Goal: Transaction & Acquisition: Book appointment/travel/reservation

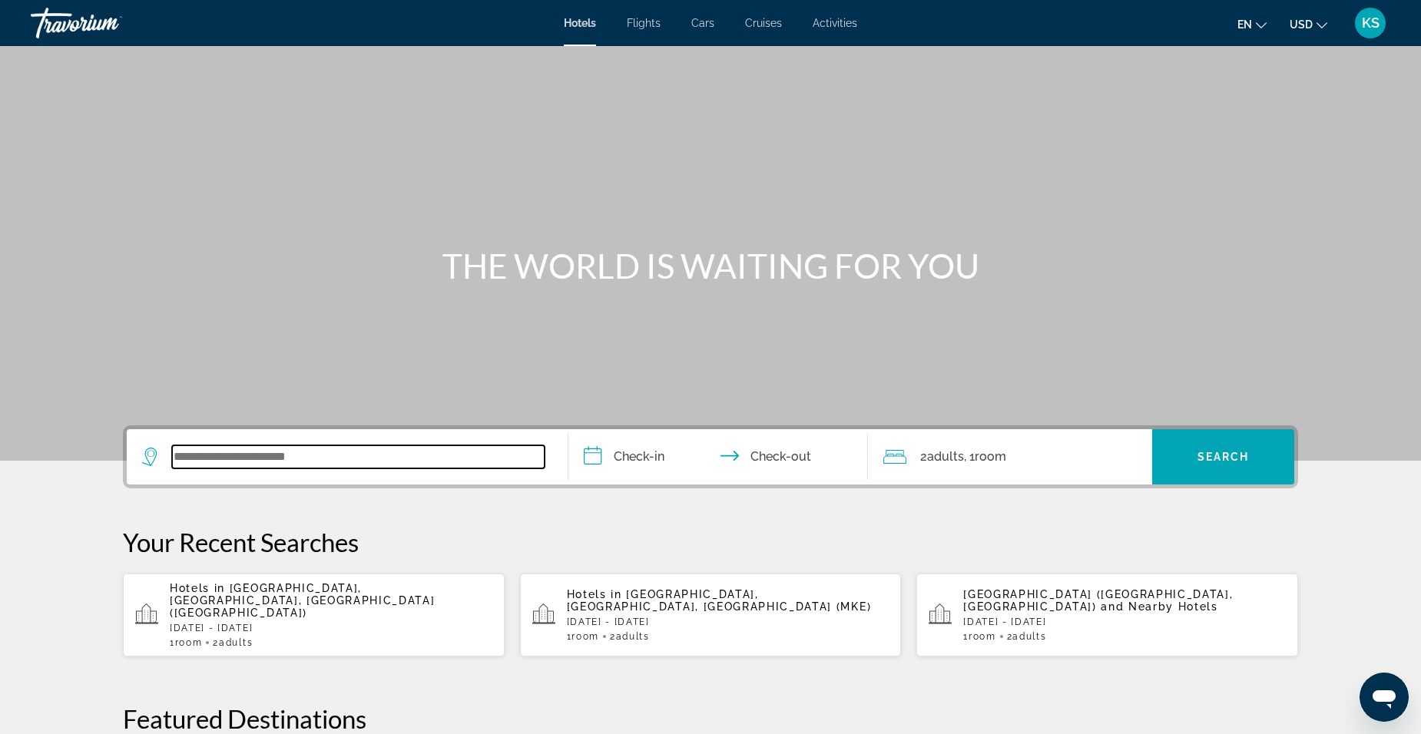
click at [281, 463] on input "Search widget" at bounding box center [358, 456] width 373 height 23
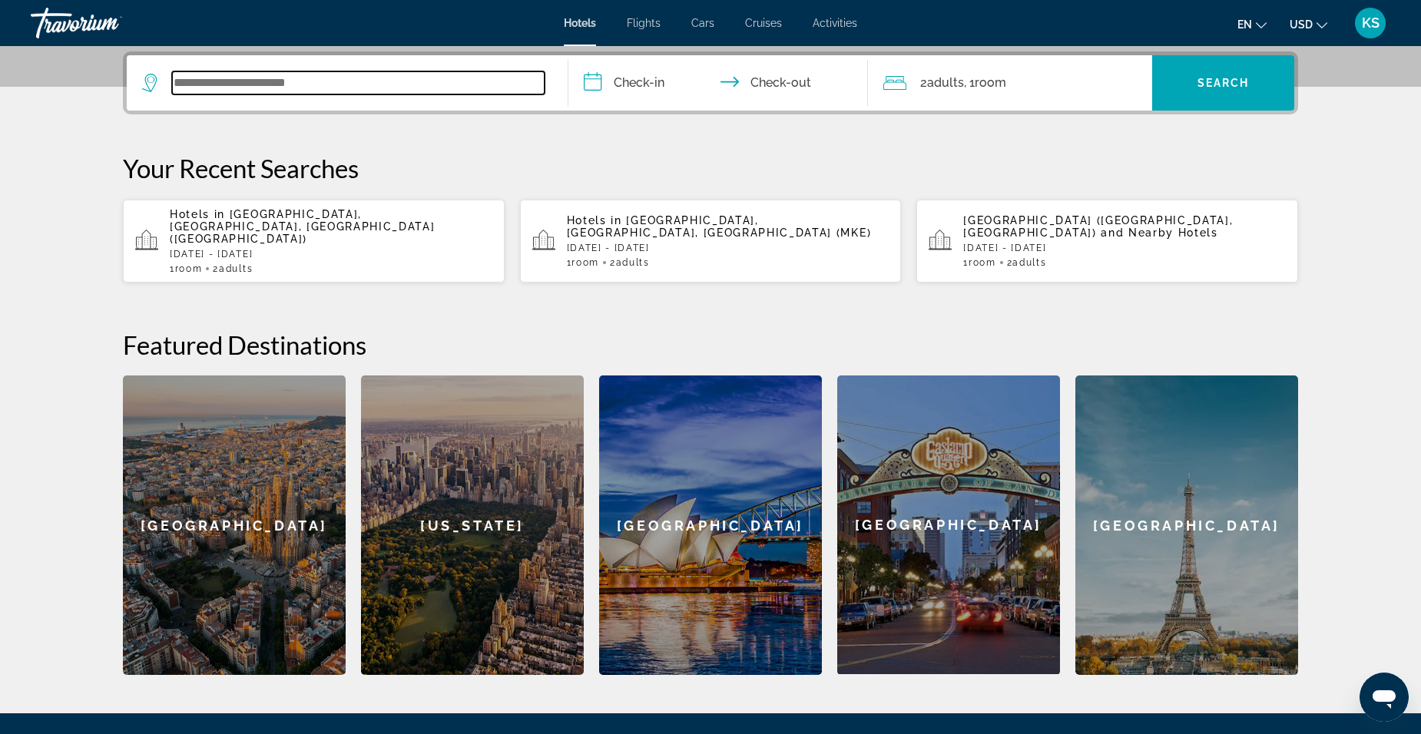
scroll to position [376, 0]
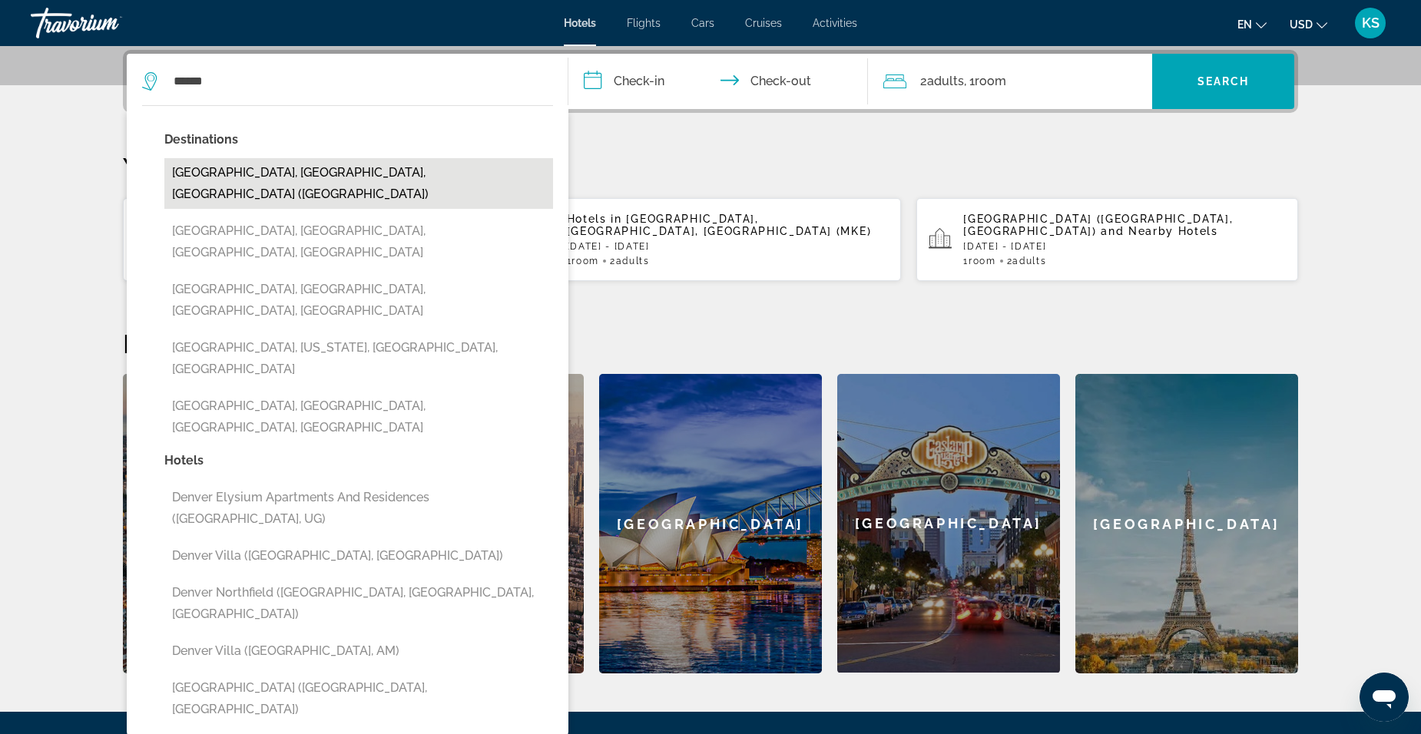
click at [302, 171] on button "[GEOGRAPHIC_DATA], [GEOGRAPHIC_DATA], [GEOGRAPHIC_DATA] ([GEOGRAPHIC_DATA])" at bounding box center [358, 183] width 389 height 51
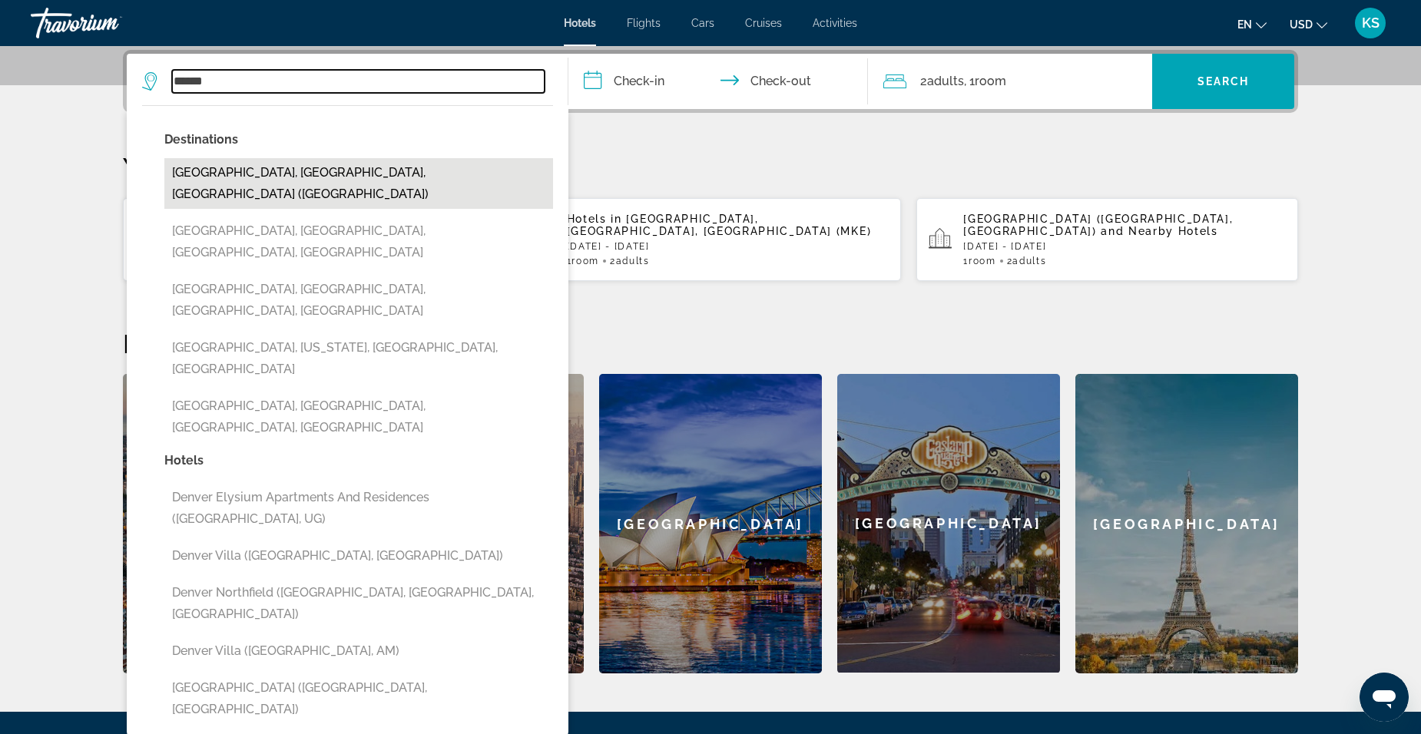
type input "**********"
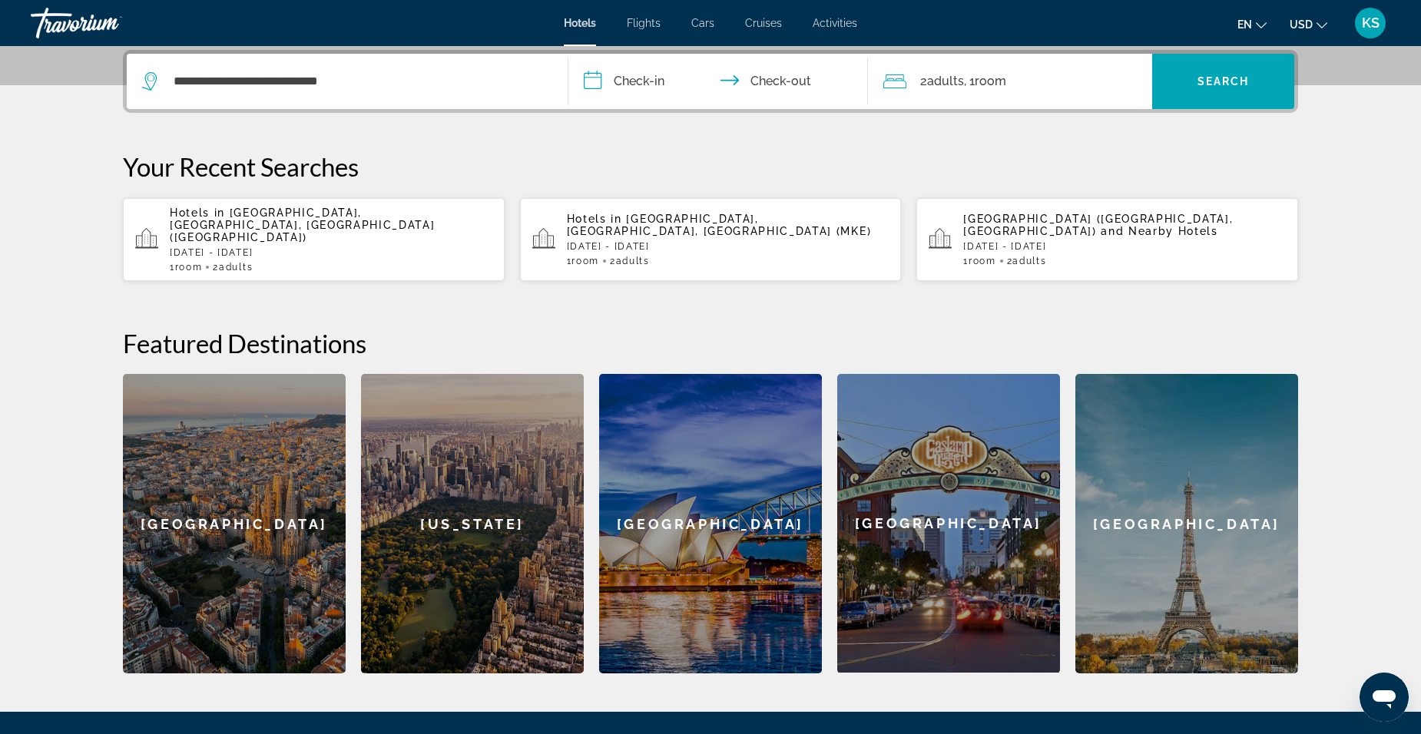
click at [641, 77] on input "**********" at bounding box center [721, 84] width 306 height 60
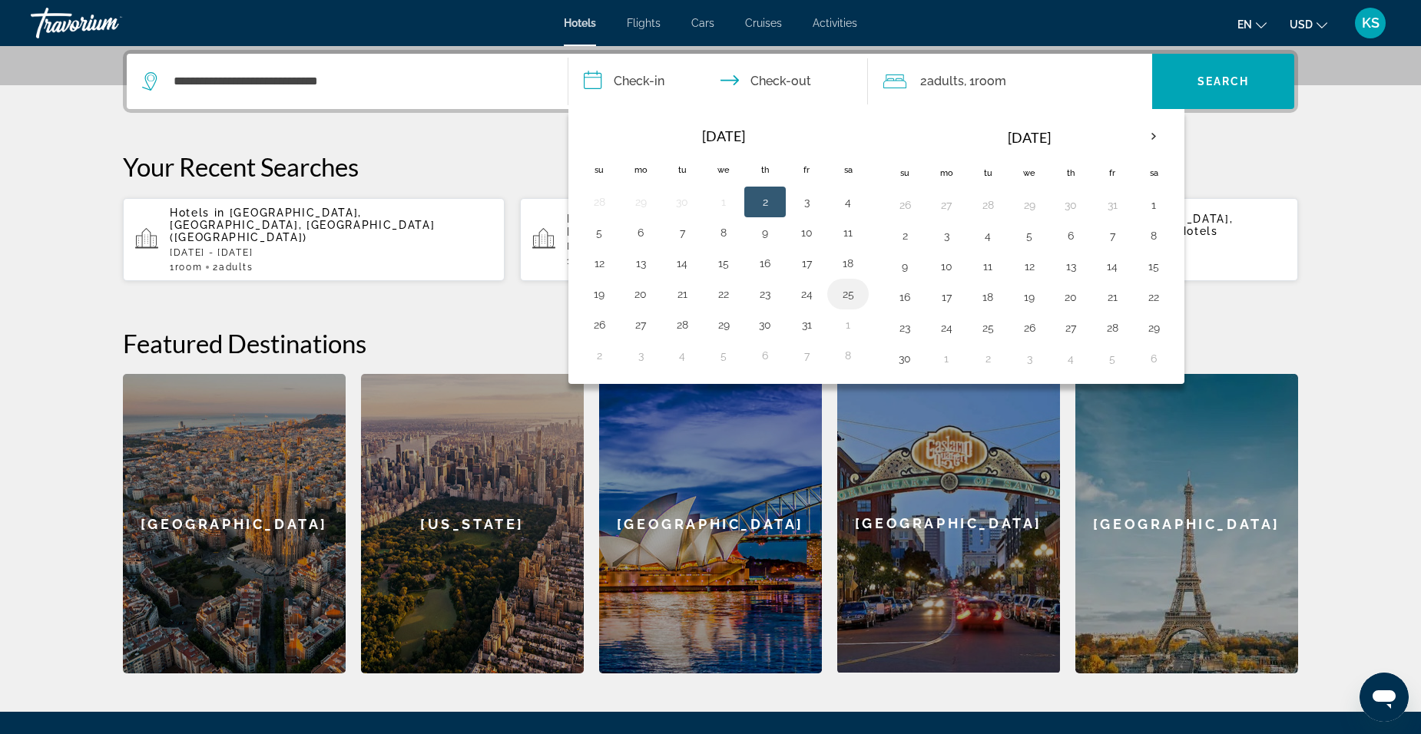
click at [847, 293] on button "25" at bounding box center [848, 294] width 25 height 22
click at [635, 323] on button "27" at bounding box center [640, 325] width 25 height 22
type input "**********"
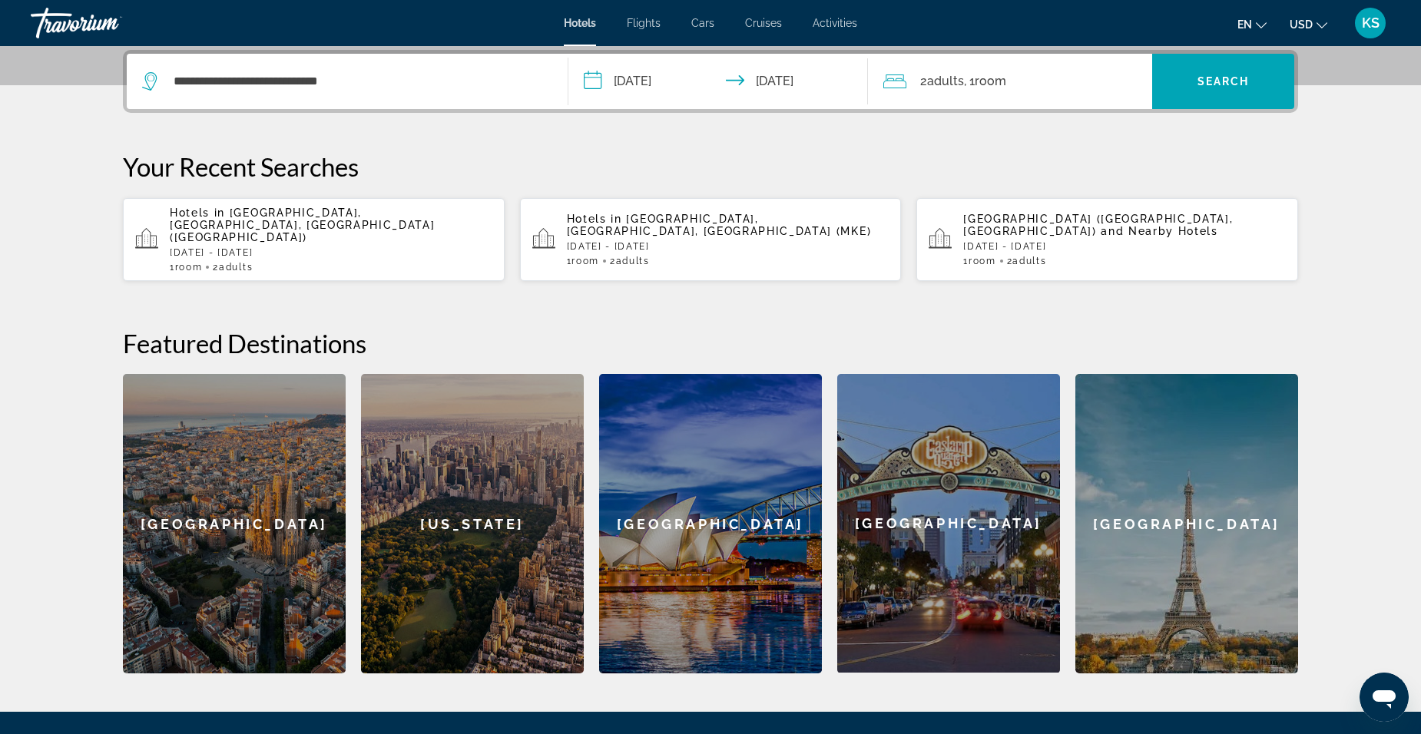
click at [982, 78] on span "Room" at bounding box center [990, 81] width 31 height 15
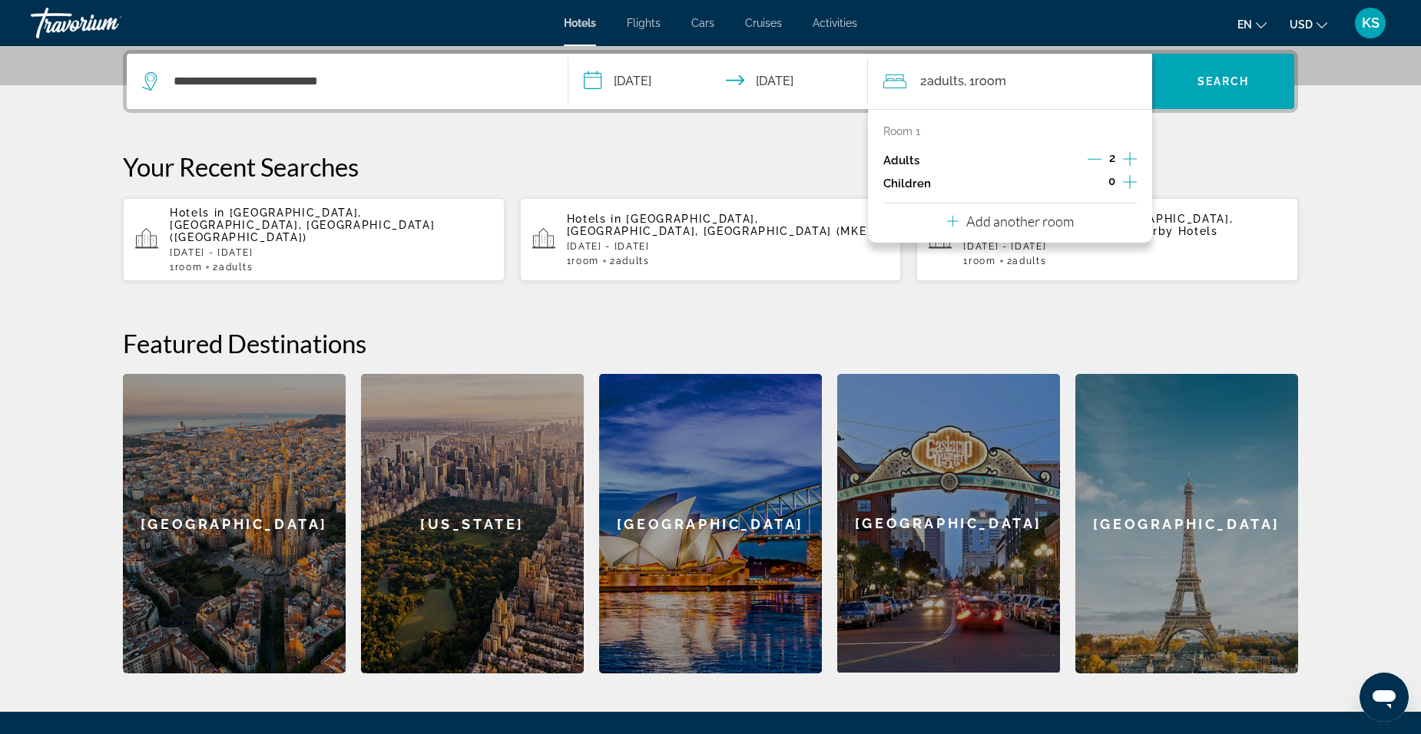
click at [1134, 156] on icon "Increment adults" at bounding box center [1130, 159] width 14 height 18
click at [1136, 155] on icon "Increment adults" at bounding box center [1130, 159] width 14 height 18
click at [1094, 157] on icon "Decrement adults" at bounding box center [1095, 159] width 14 height 14
click at [952, 220] on icon "Travelers: 3 adults, 0 children" at bounding box center [953, 221] width 12 height 18
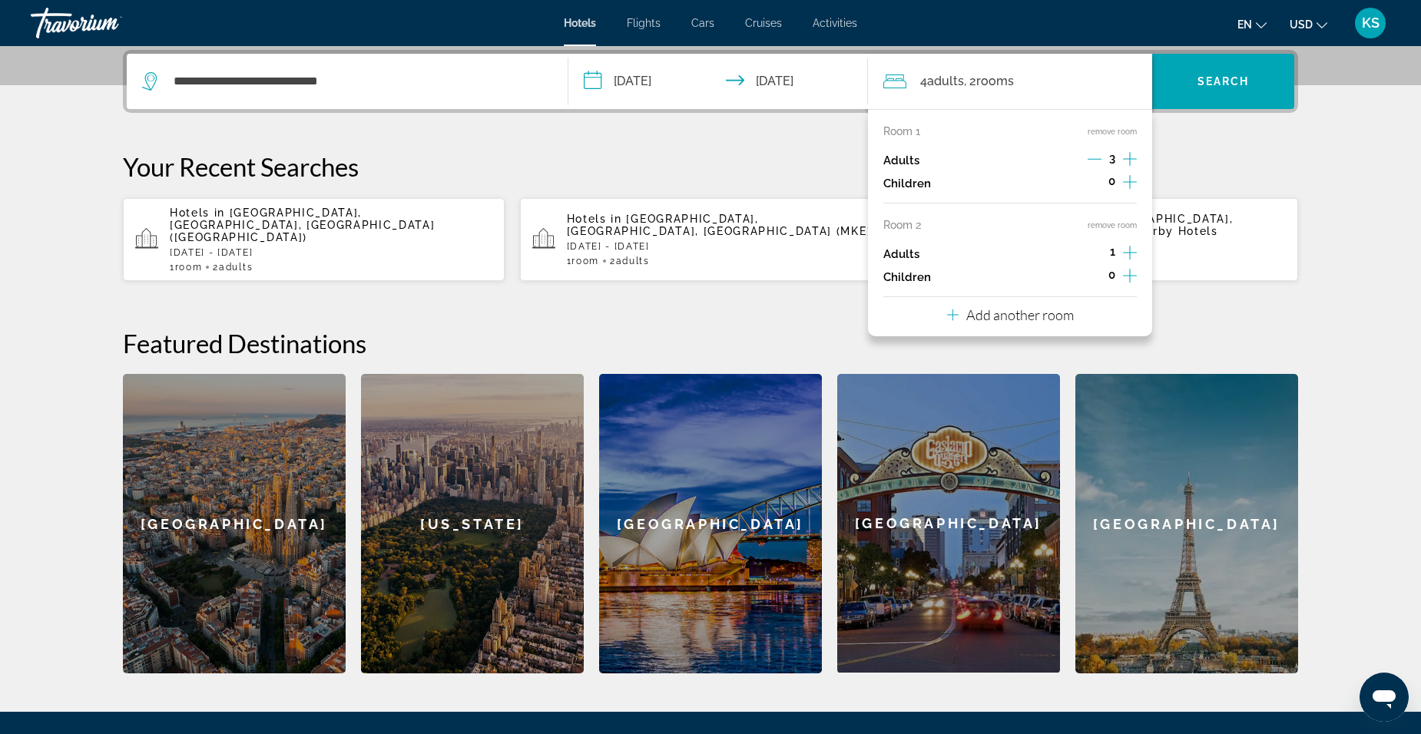
click at [1094, 157] on icon "Decrement adults" at bounding box center [1095, 159] width 14 height 14
click at [1128, 249] on icon "Increment adults" at bounding box center [1130, 252] width 14 height 18
click at [1234, 75] on span "Search widget" at bounding box center [1223, 81] width 142 height 37
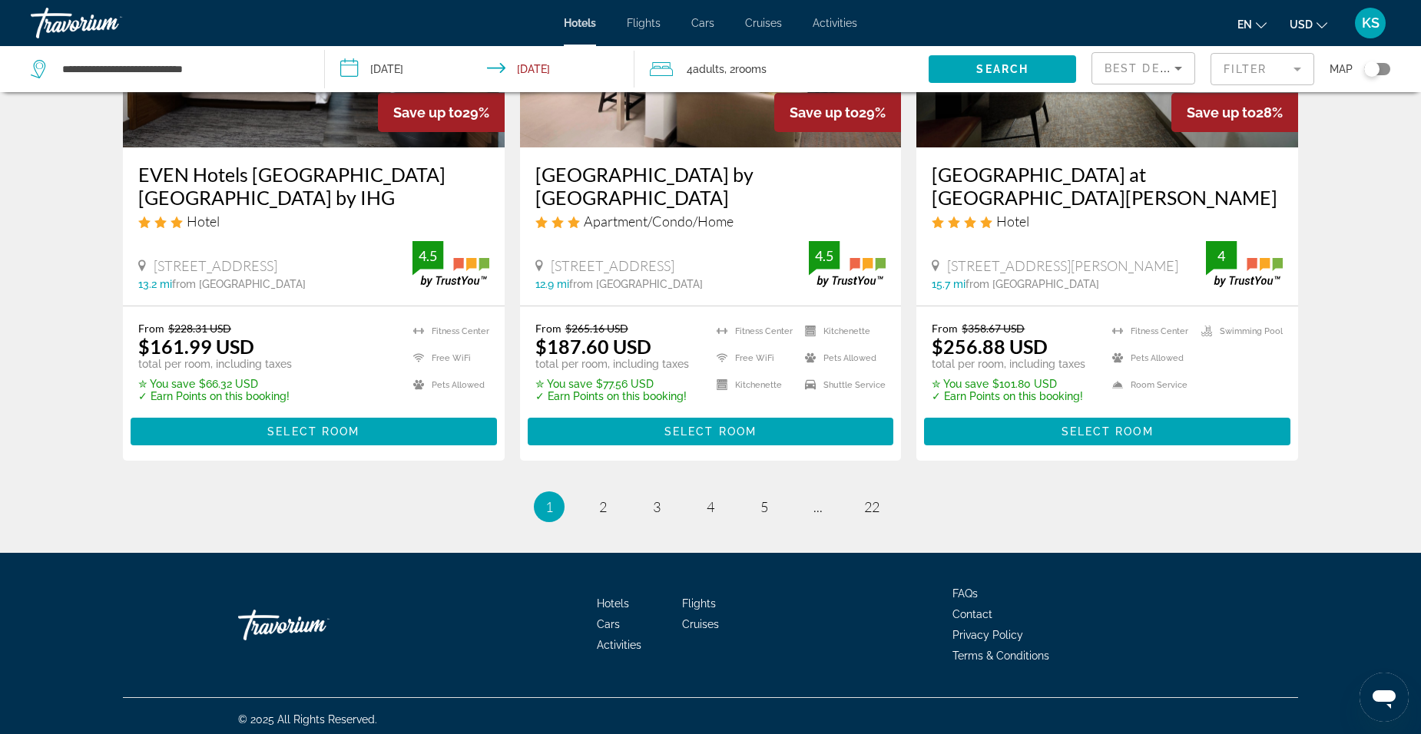
scroll to position [2019, 0]
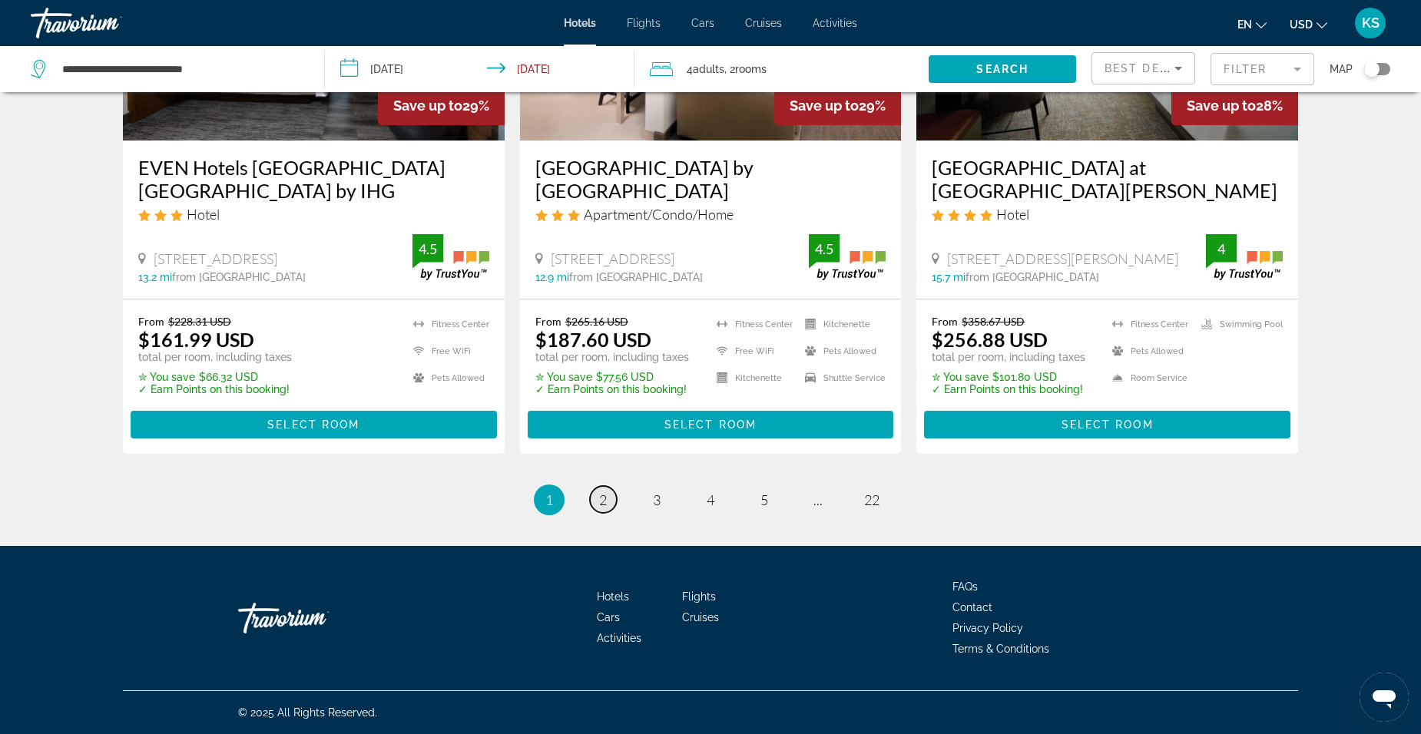
click at [602, 495] on span "2" at bounding box center [603, 500] width 8 height 17
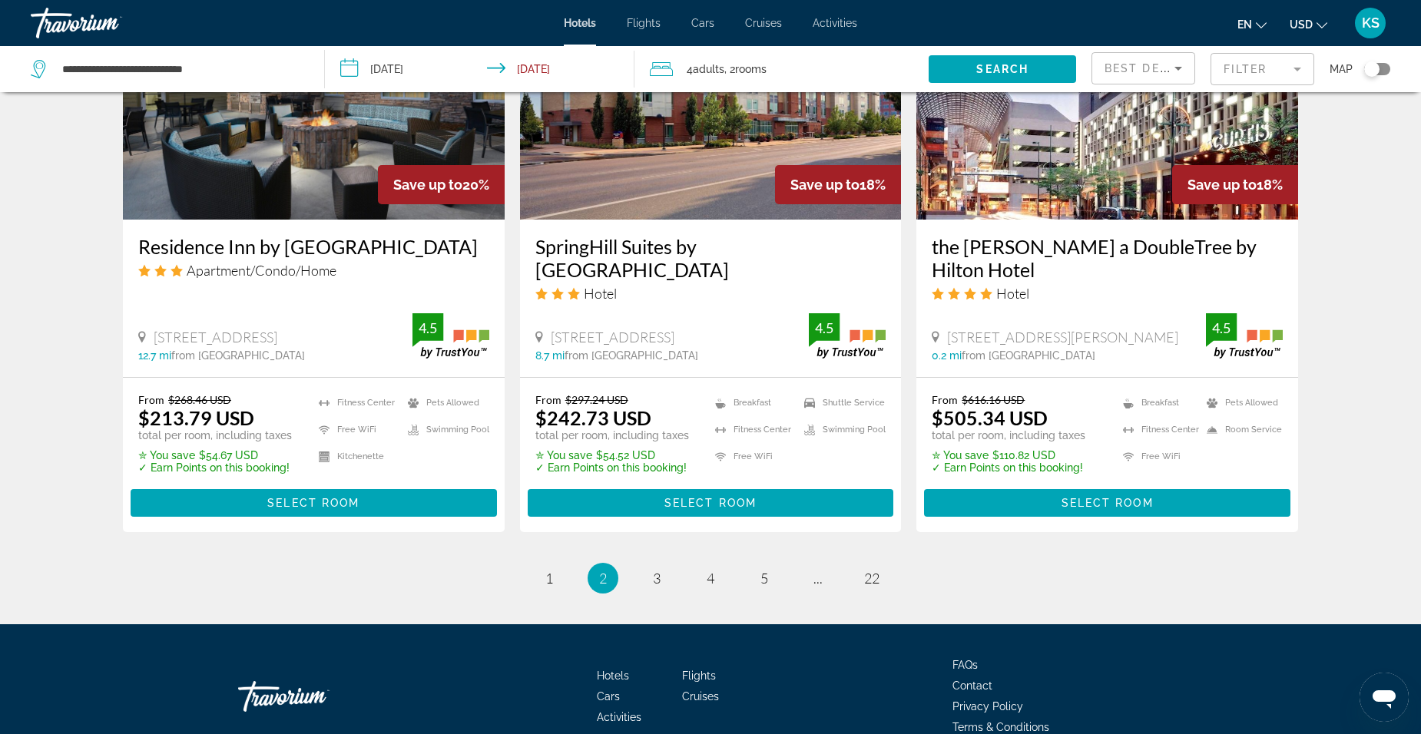
scroll to position [1995, 0]
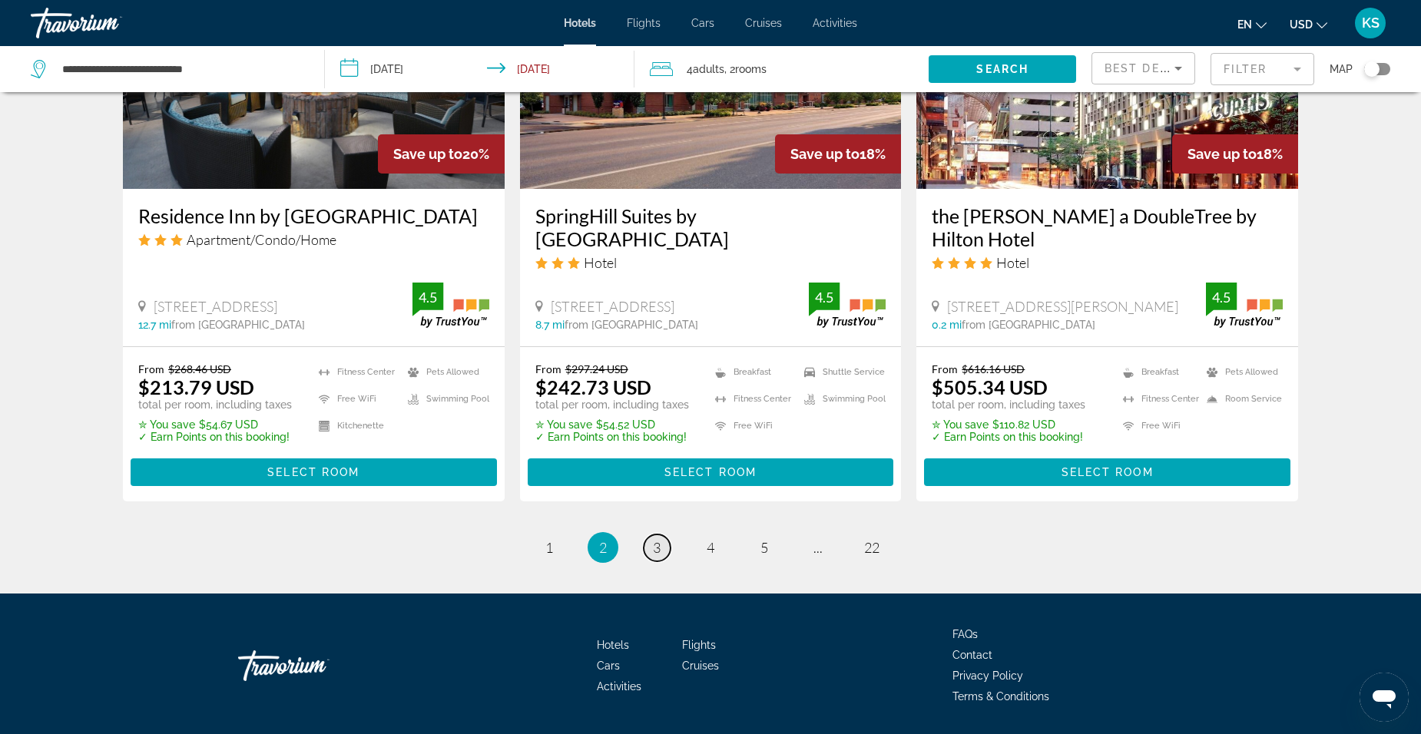
click at [650, 535] on link "page 3" at bounding box center [657, 548] width 27 height 27
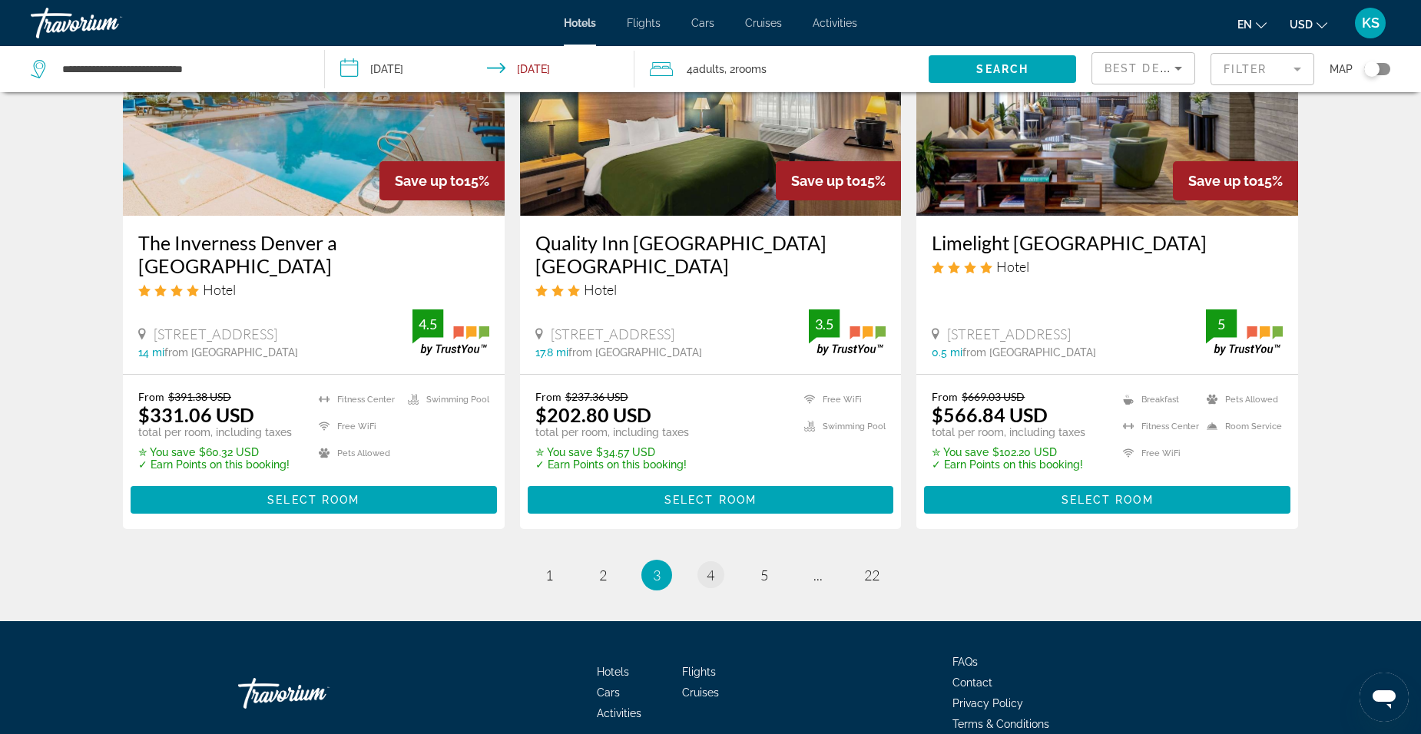
scroll to position [2019, 0]
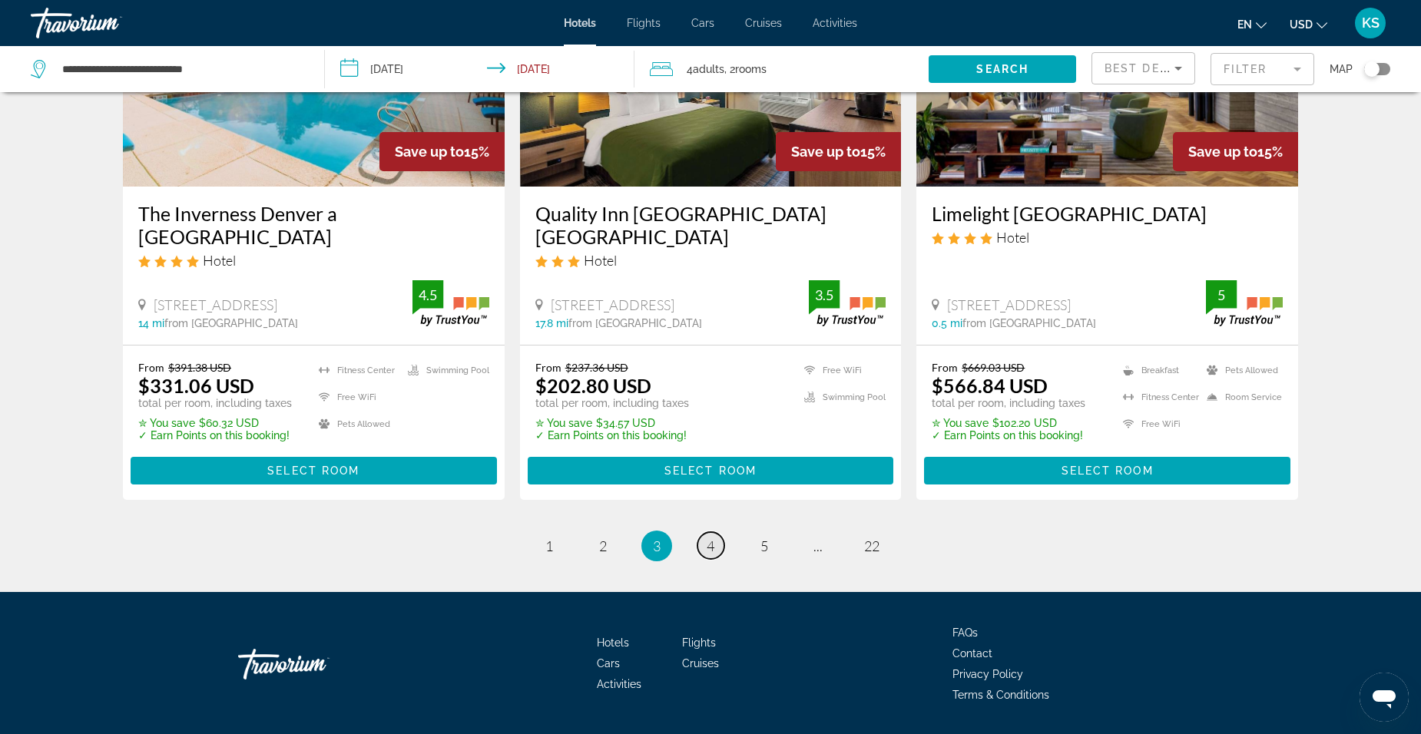
click at [712, 538] on span "4" at bounding box center [711, 546] width 8 height 17
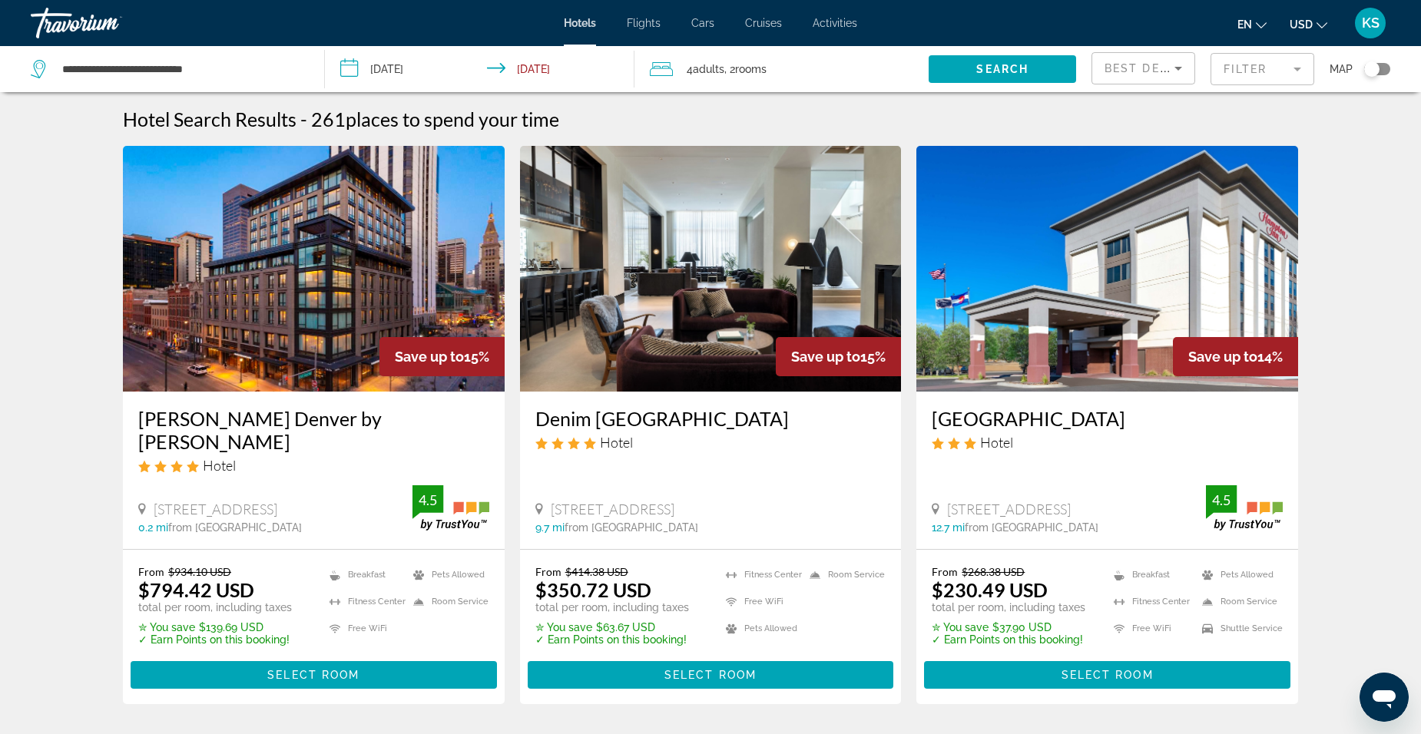
click at [1256, 60] on mat-form-field "Filter" at bounding box center [1262, 69] width 104 height 32
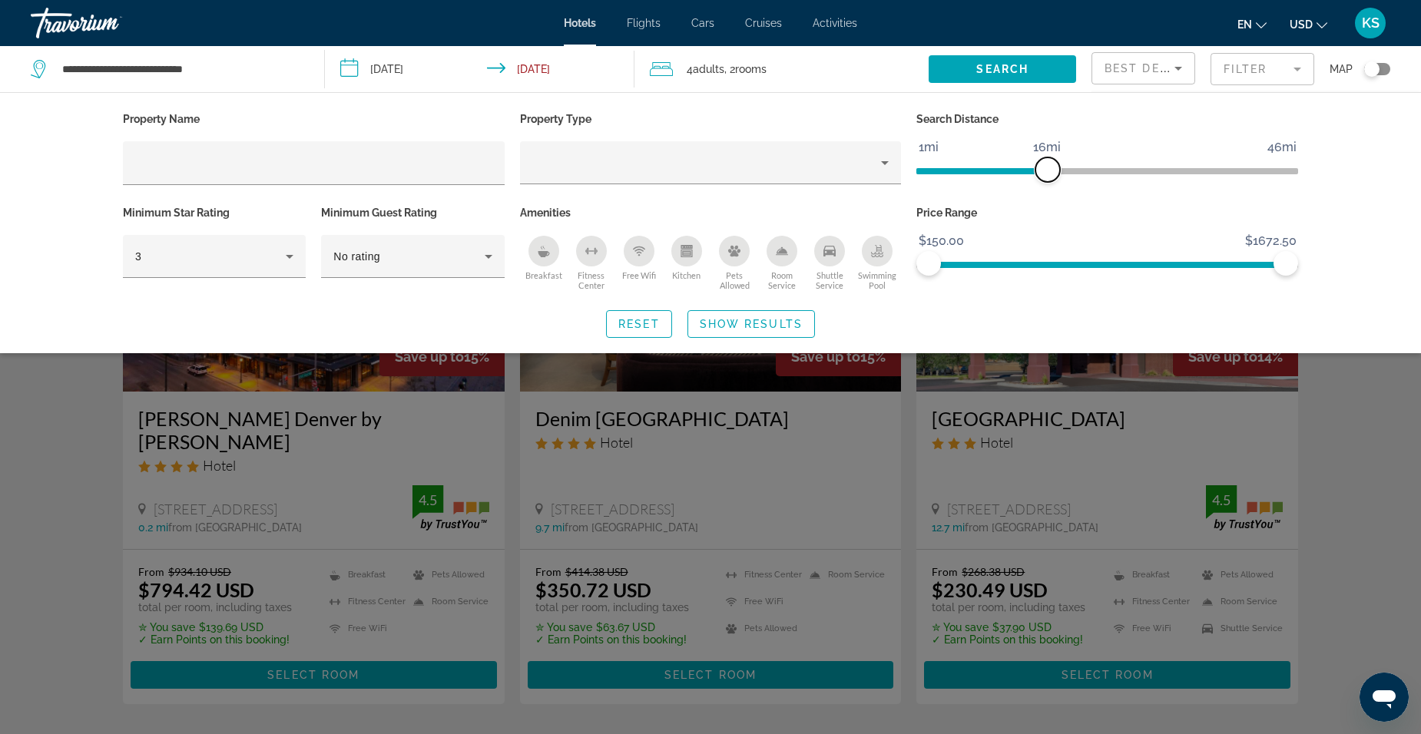
drag, startPoint x: 1139, startPoint y: 162, endPoint x: 1048, endPoint y: 173, distance: 91.3
click at [1048, 173] on span "ngx-slider" at bounding box center [1047, 169] width 25 height 25
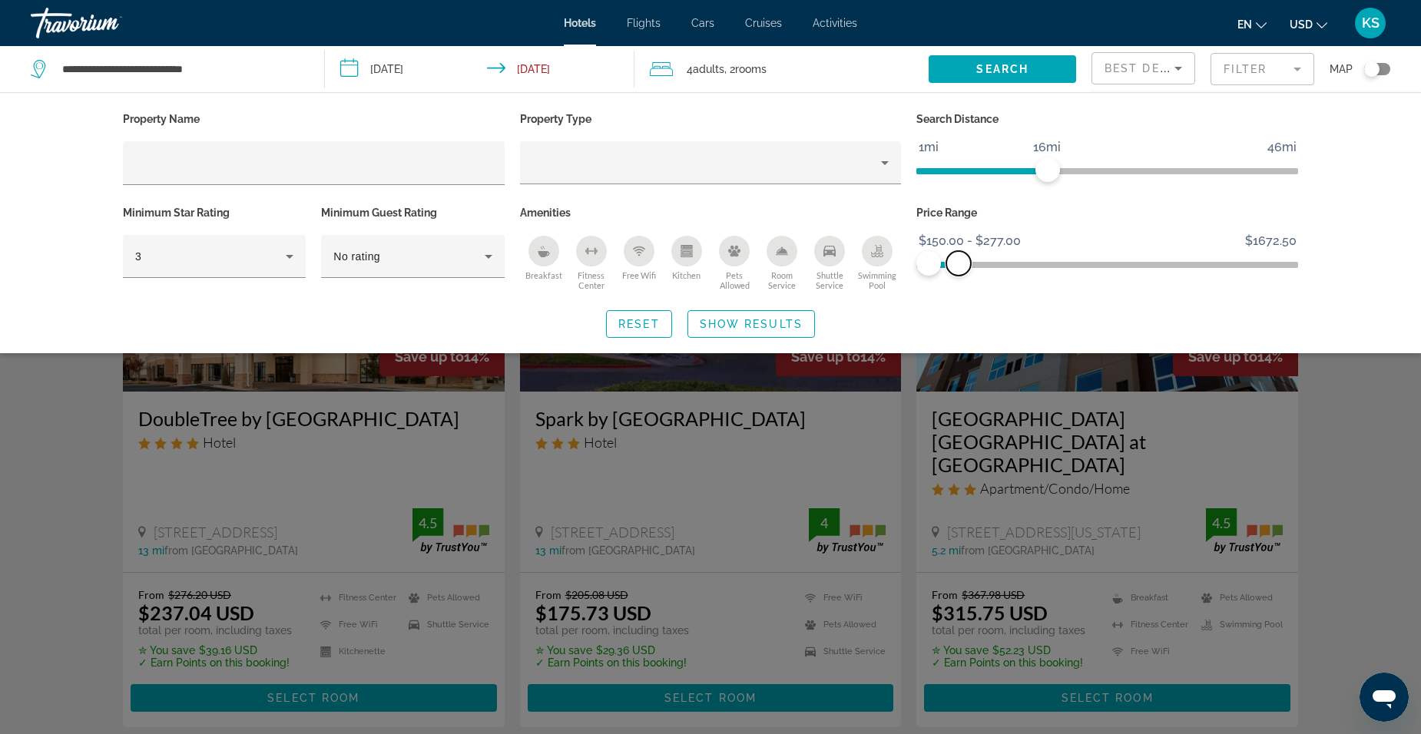
drag, startPoint x: 1280, startPoint y: 257, endPoint x: 959, endPoint y: 280, distance: 322.6
click at [959, 280] on div "Price Range $150.00 $1672.50 $150.00 $277.00 $150.00 - $277.00" at bounding box center [1107, 248] width 397 height 93
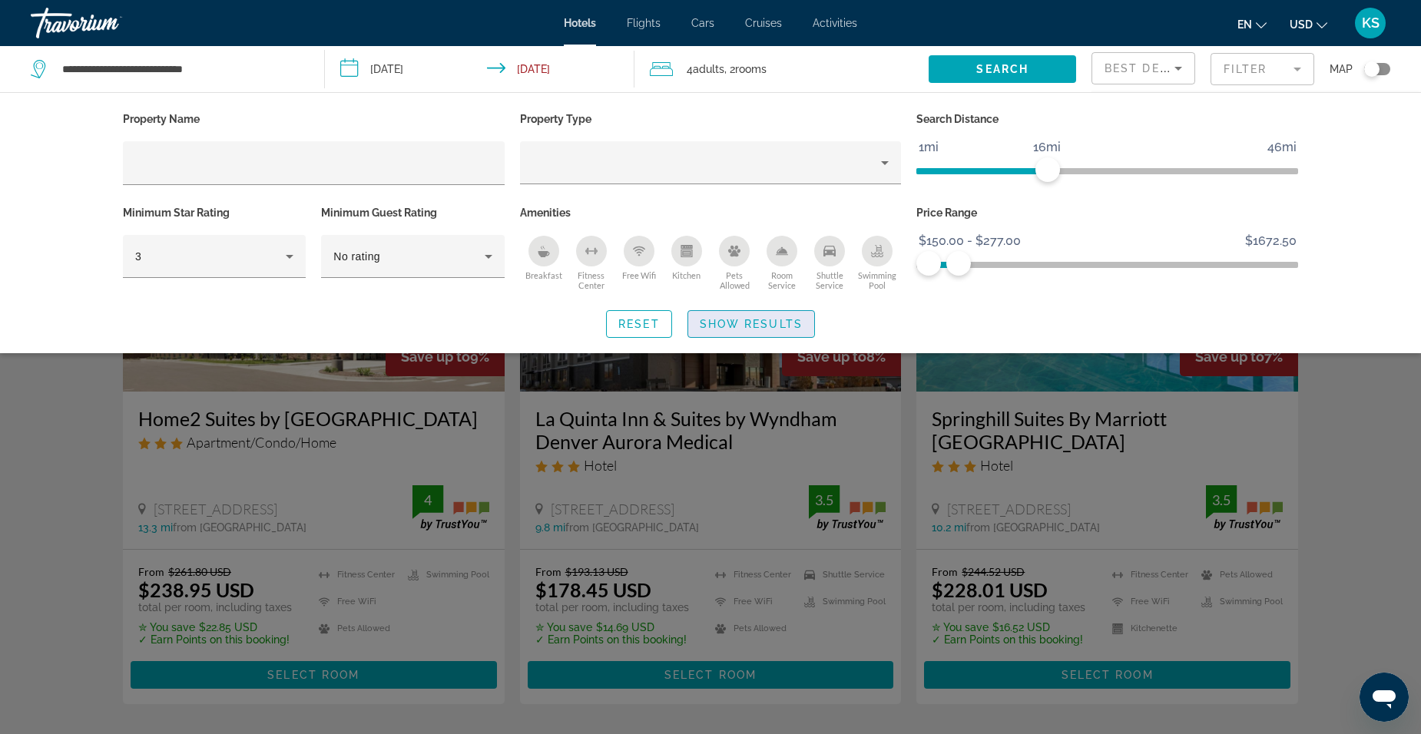
click at [734, 320] on span "Show Results" at bounding box center [751, 324] width 103 height 12
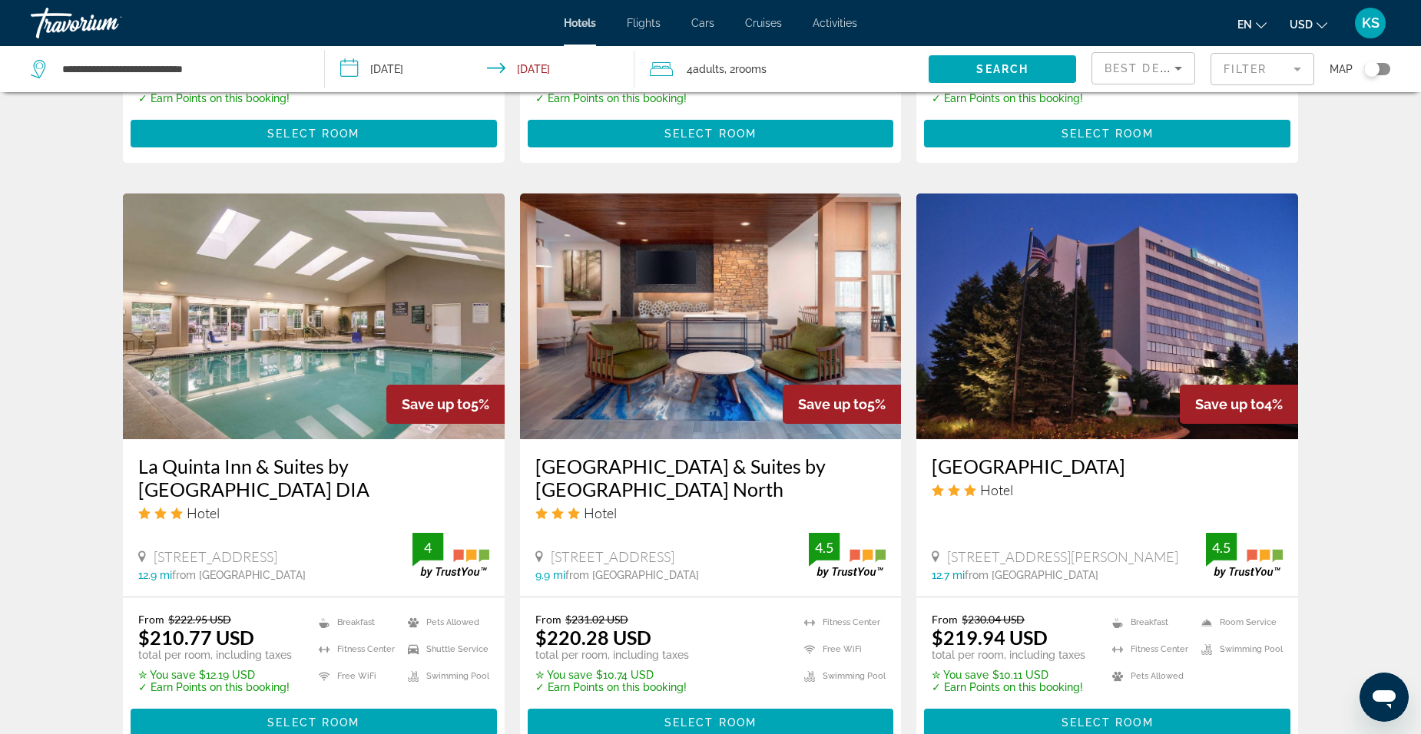
scroll to position [1137, 0]
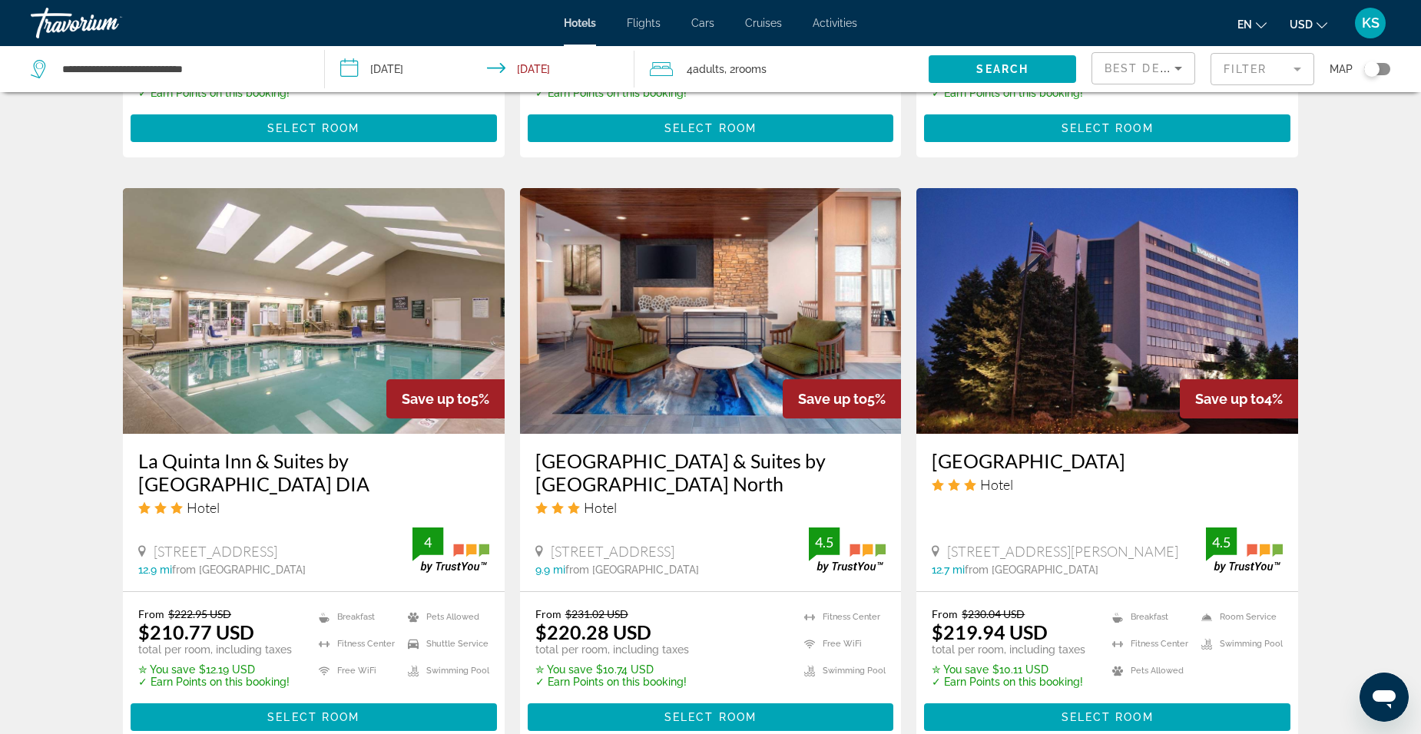
click at [710, 499] on div "Hotel" at bounding box center [710, 507] width 351 height 17
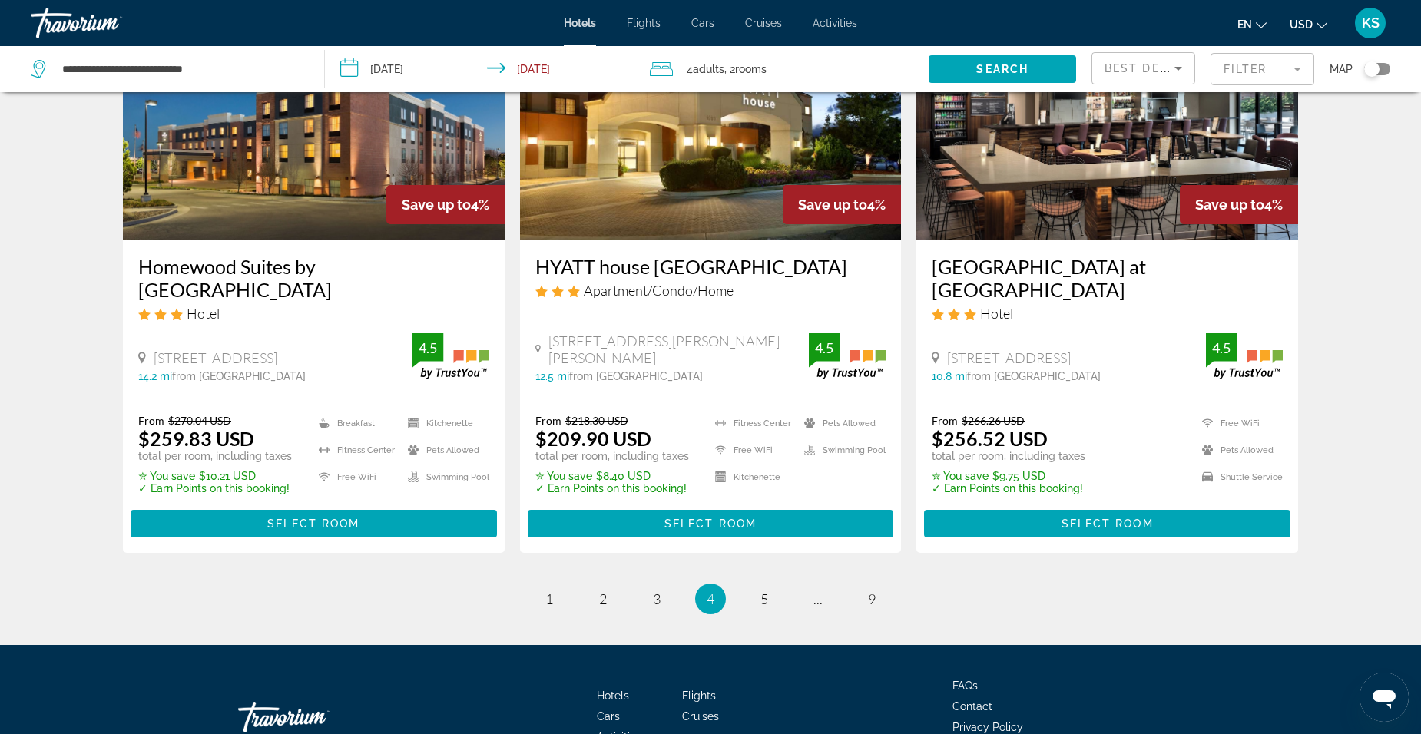
scroll to position [2016, 0]
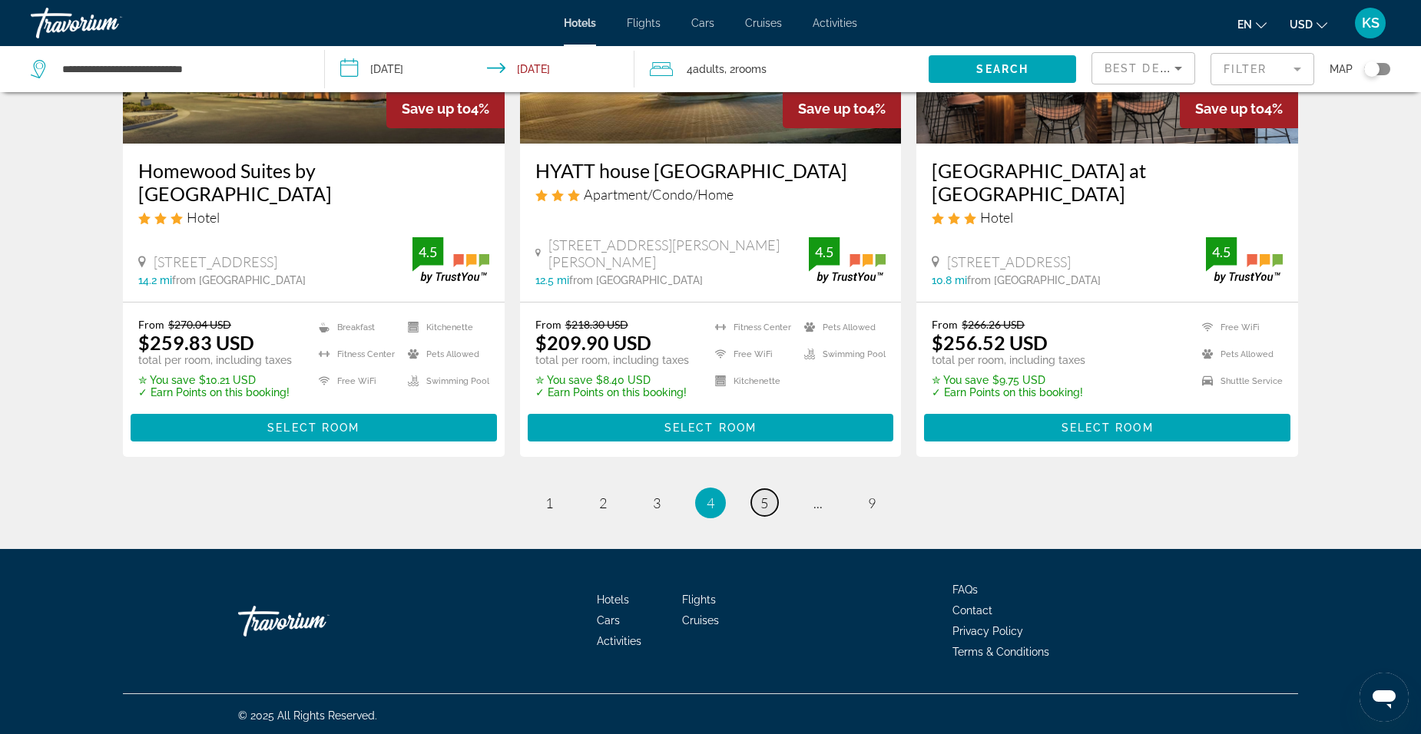
click at [767, 500] on span "5" at bounding box center [764, 503] width 8 height 17
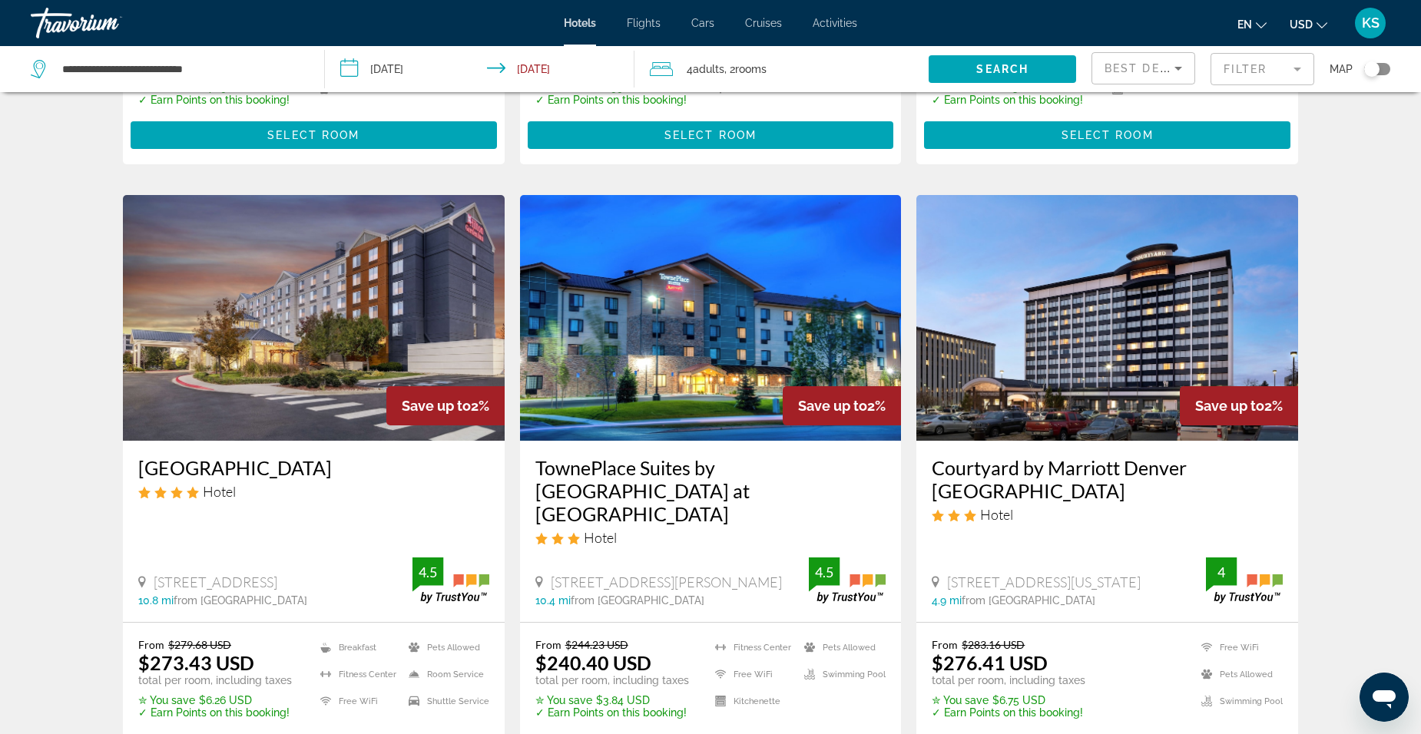
scroll to position [1747, 0]
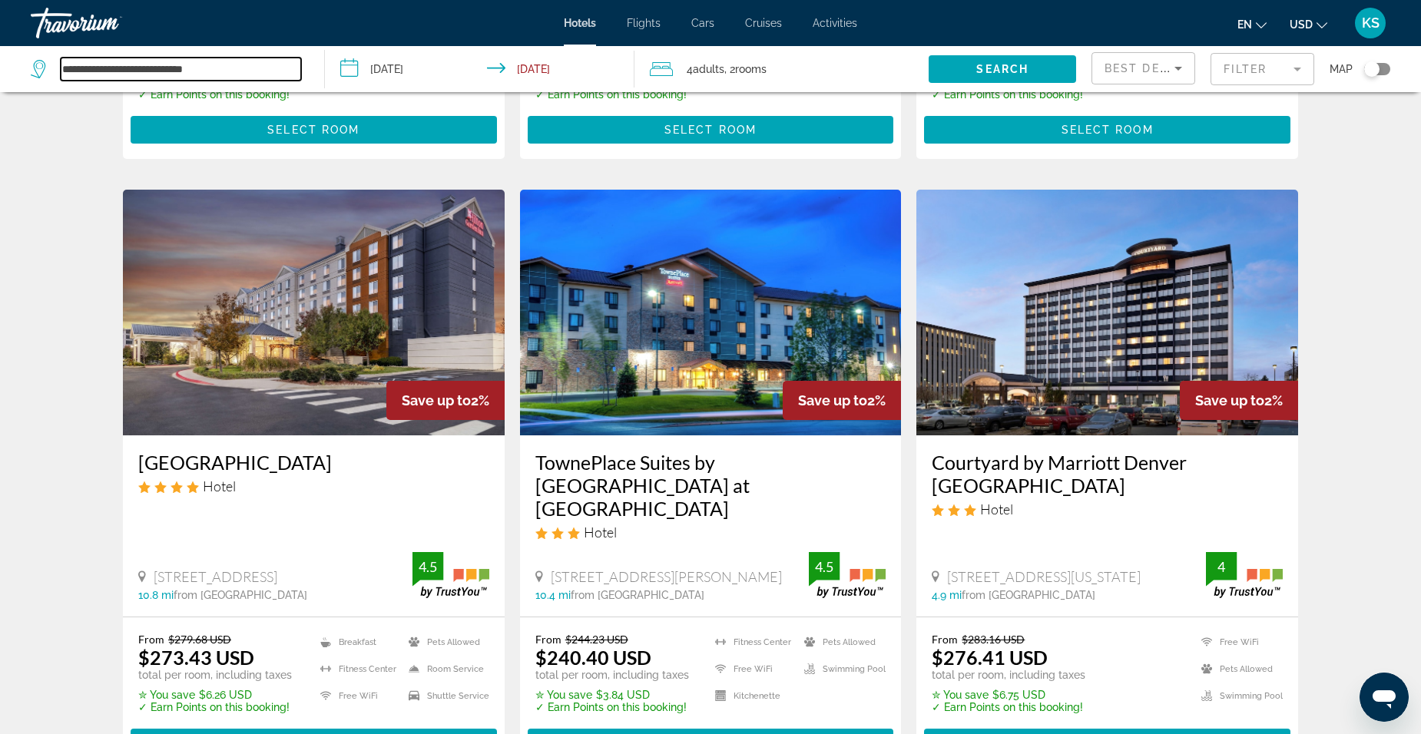
click at [191, 69] on input "**********" at bounding box center [181, 69] width 240 height 23
click at [38, 65] on icon "Search widget" at bounding box center [40, 69] width 18 height 18
click at [289, 65] on input "**********" at bounding box center [181, 69] width 240 height 23
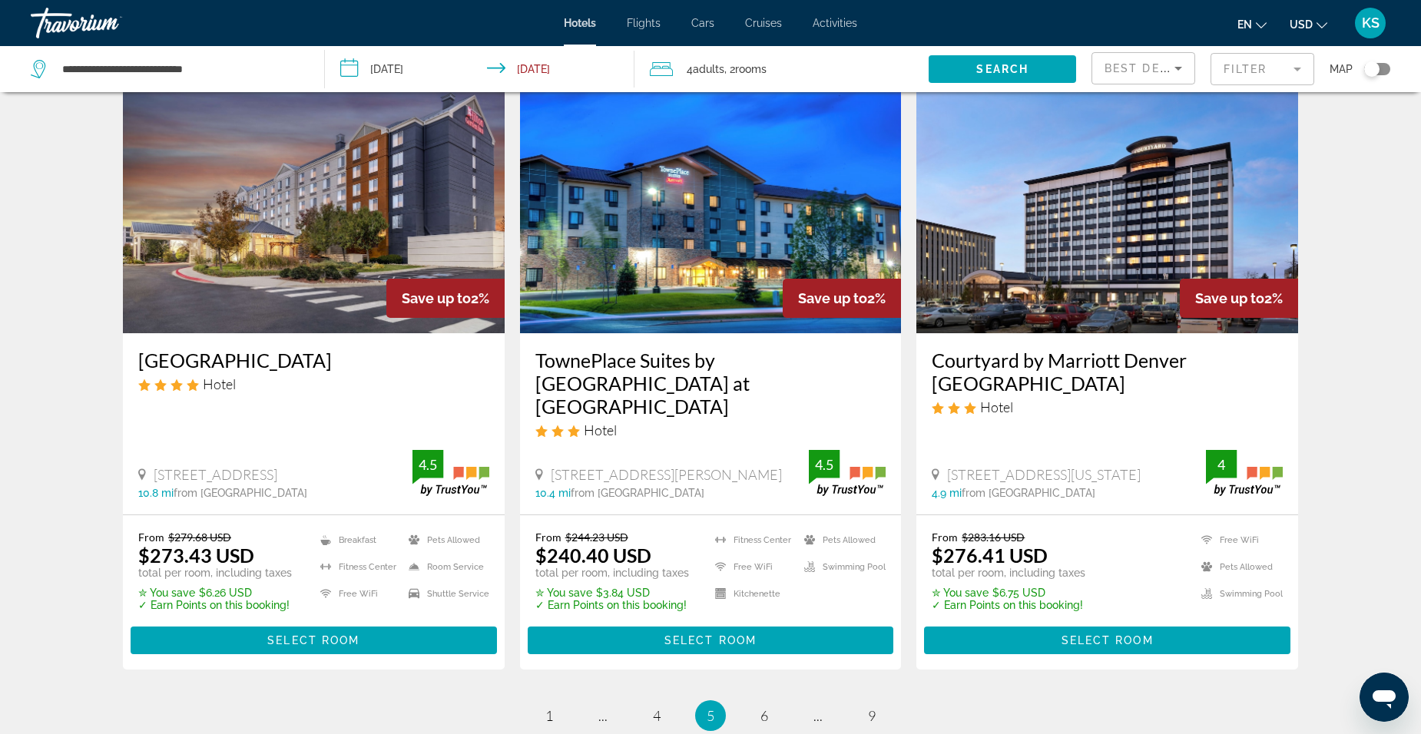
scroll to position [1827, 0]
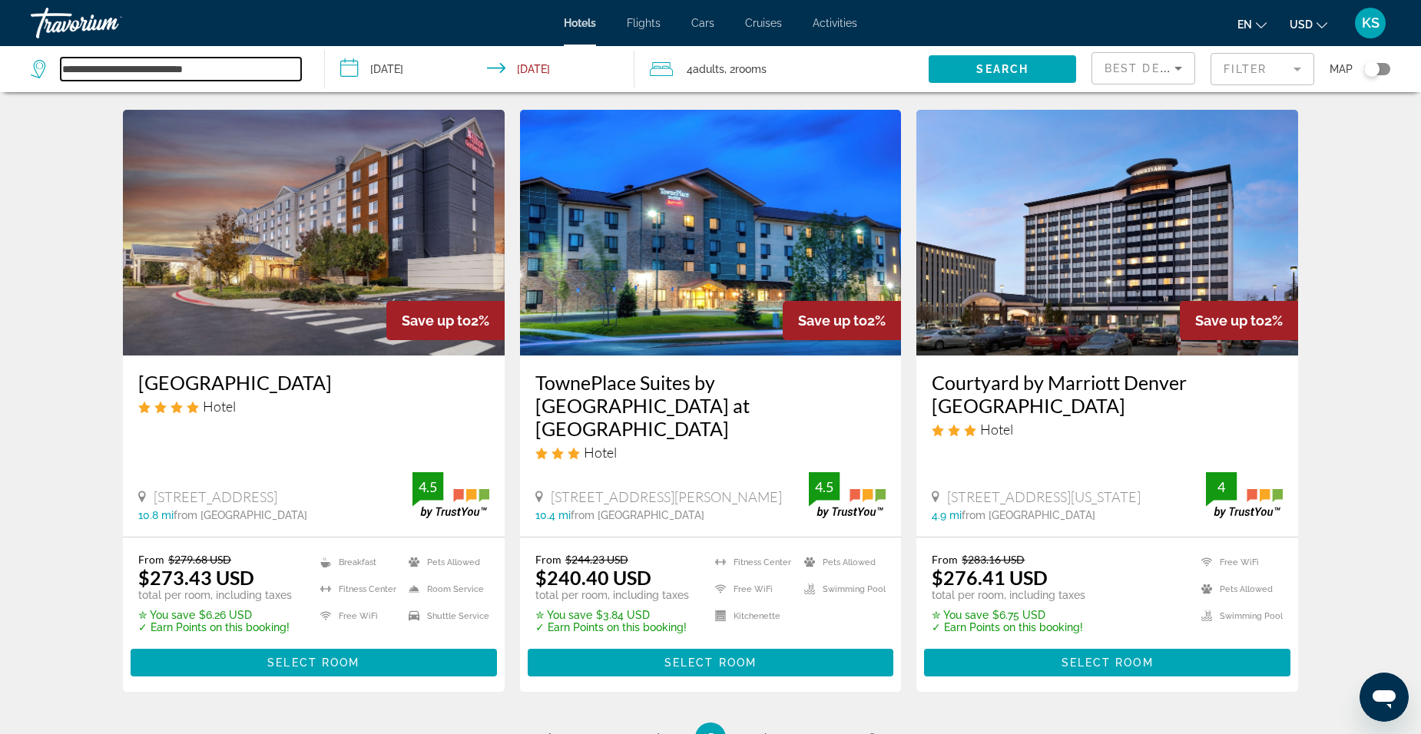
click at [216, 71] on input "**********" at bounding box center [181, 69] width 240 height 23
type input "*"
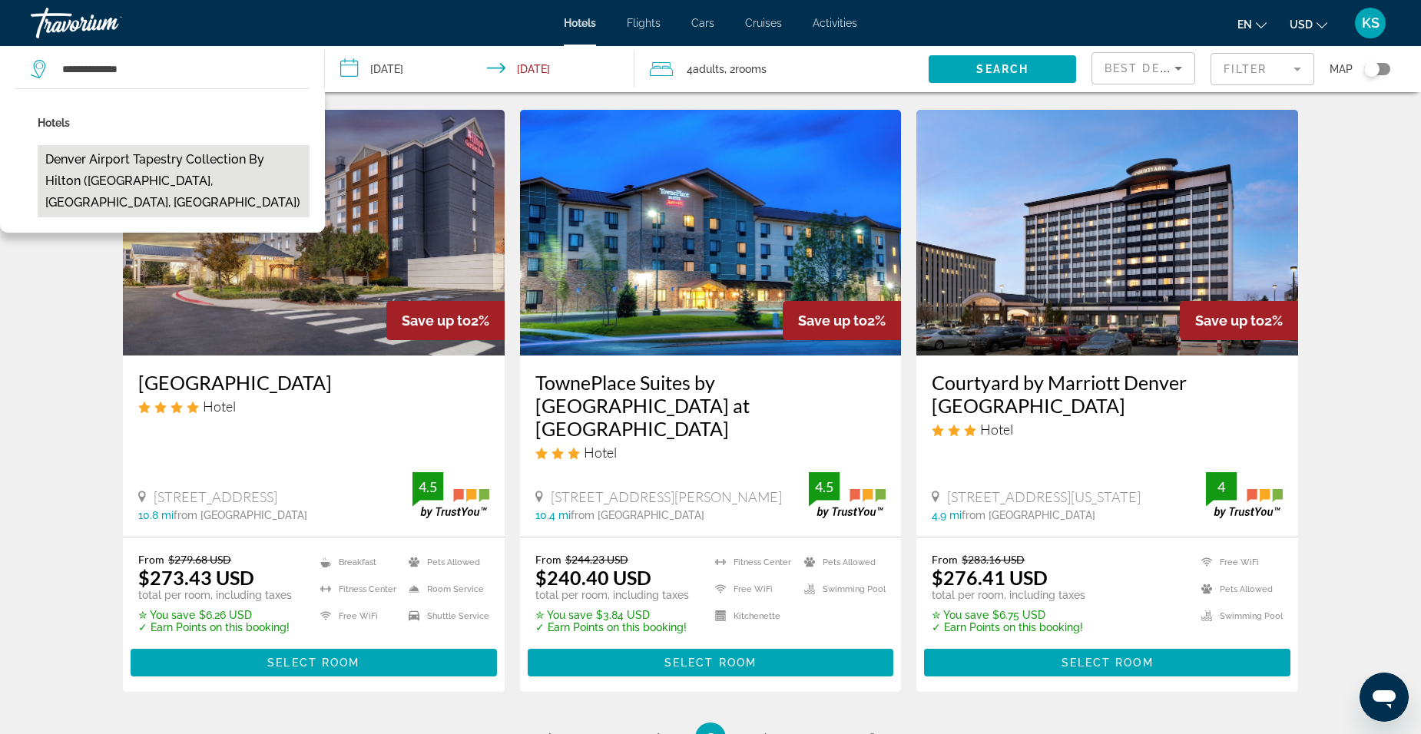
click at [141, 157] on button "Denver Airport Tapestry Collection by Hilton ([GEOGRAPHIC_DATA], [GEOGRAPHIC_DA…" at bounding box center [174, 181] width 272 height 72
type input "**********"
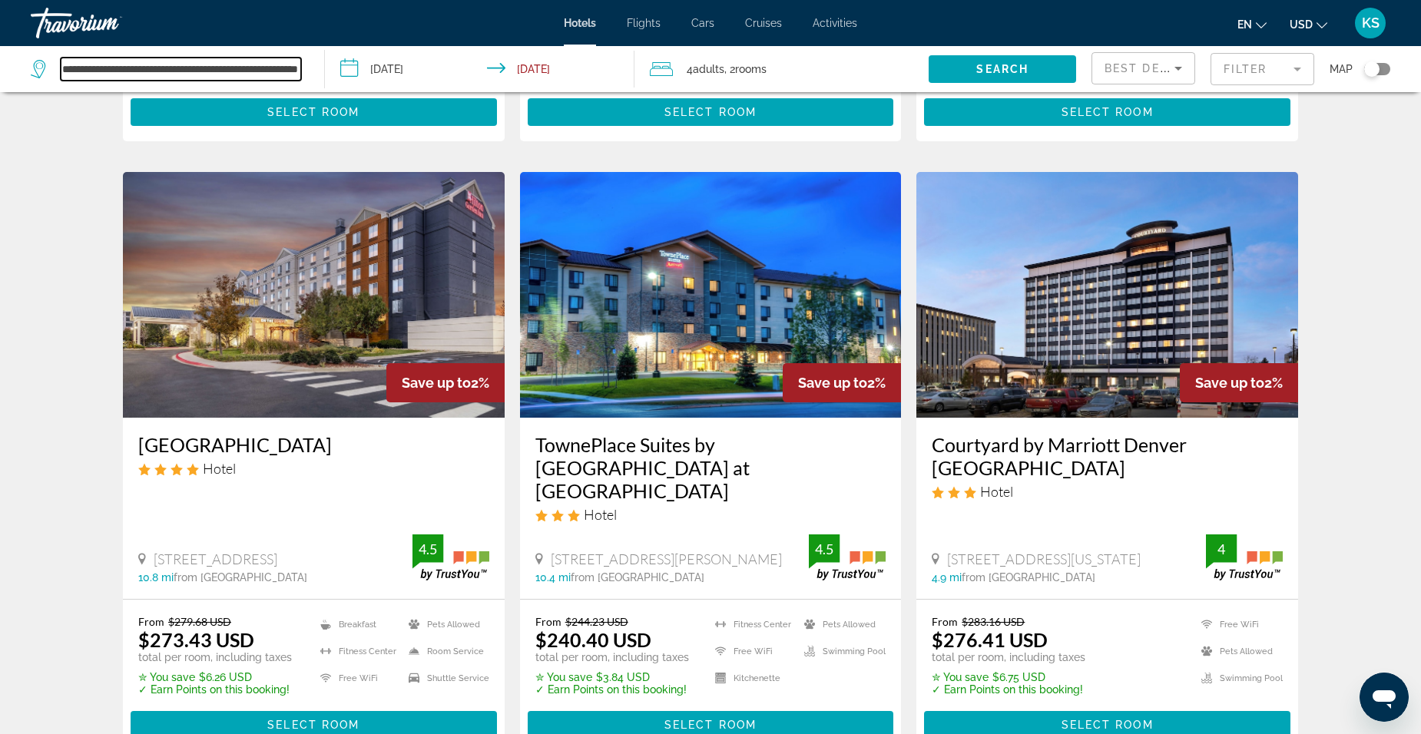
scroll to position [1774, 0]
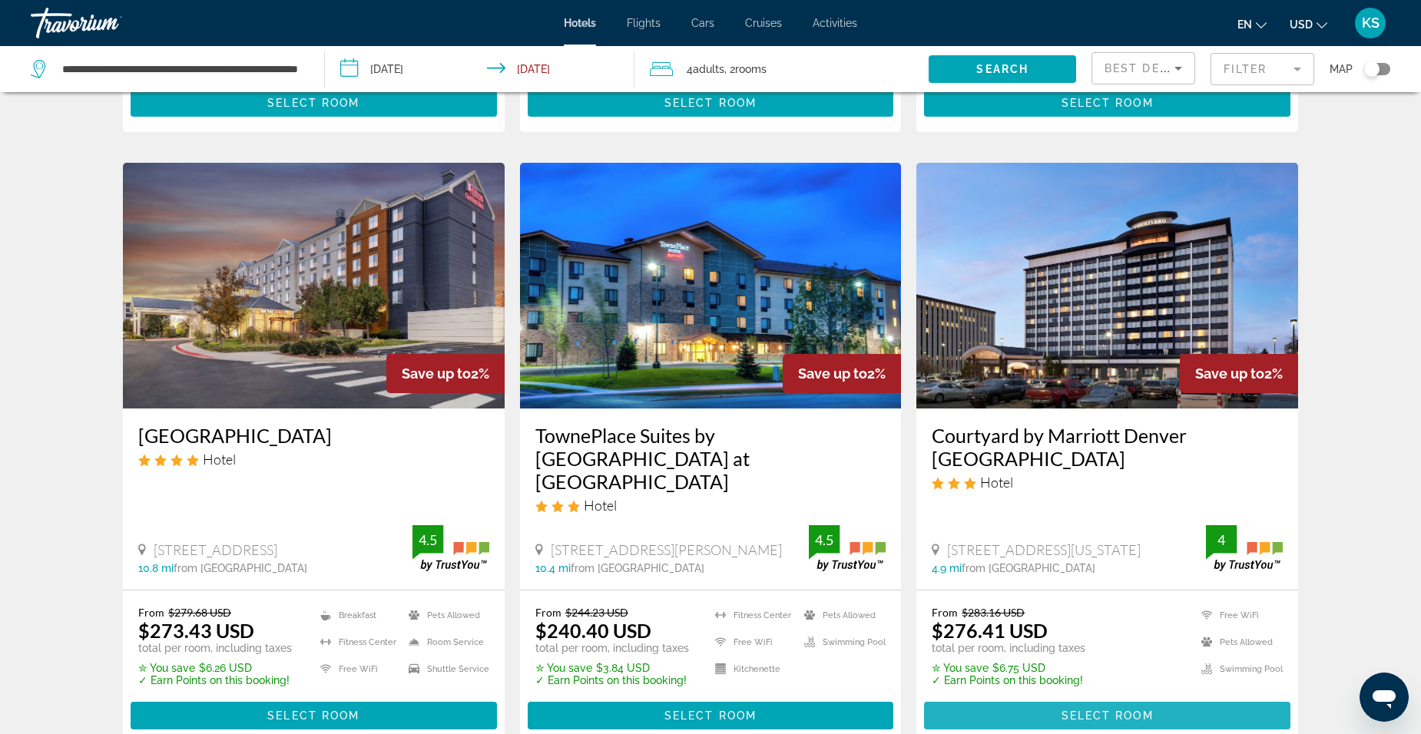
click at [1111, 710] on span "Select Room" at bounding box center [1107, 716] width 92 height 12
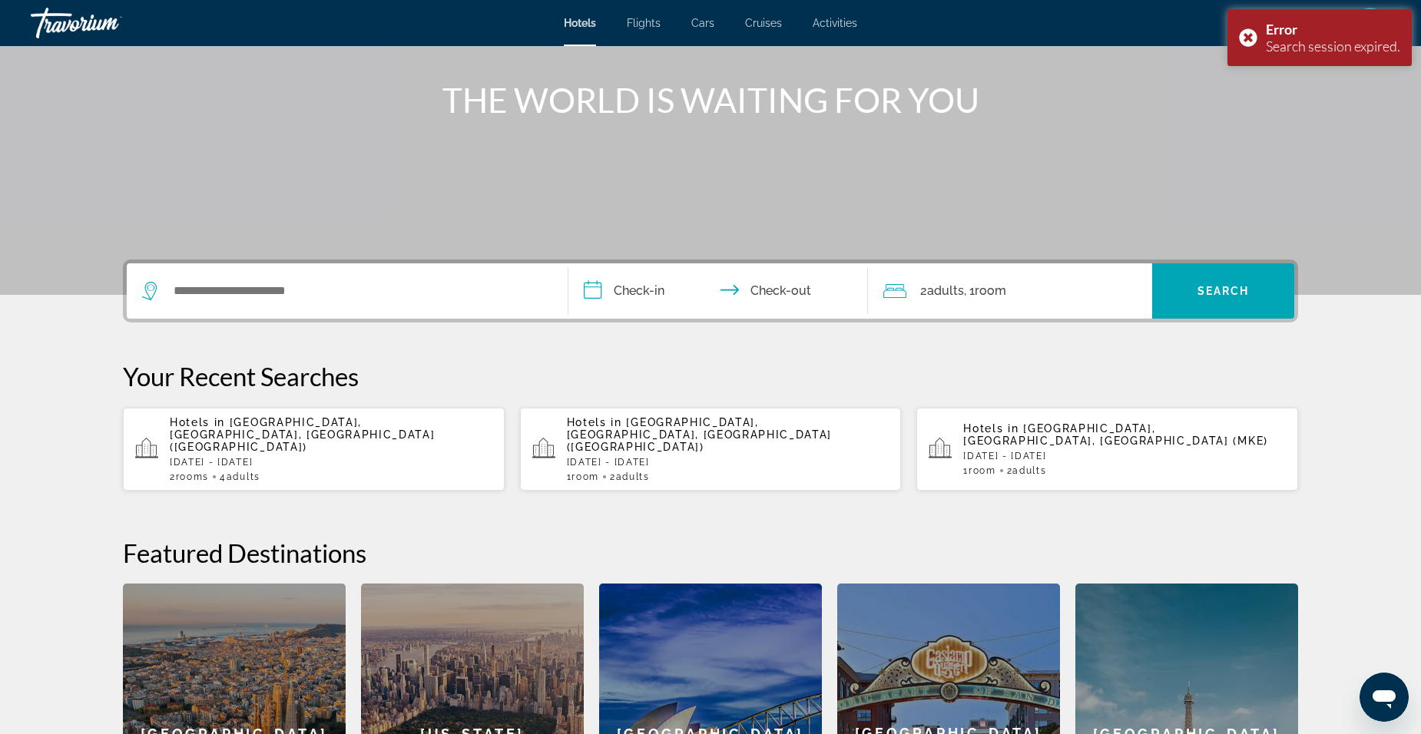
scroll to position [250, 0]
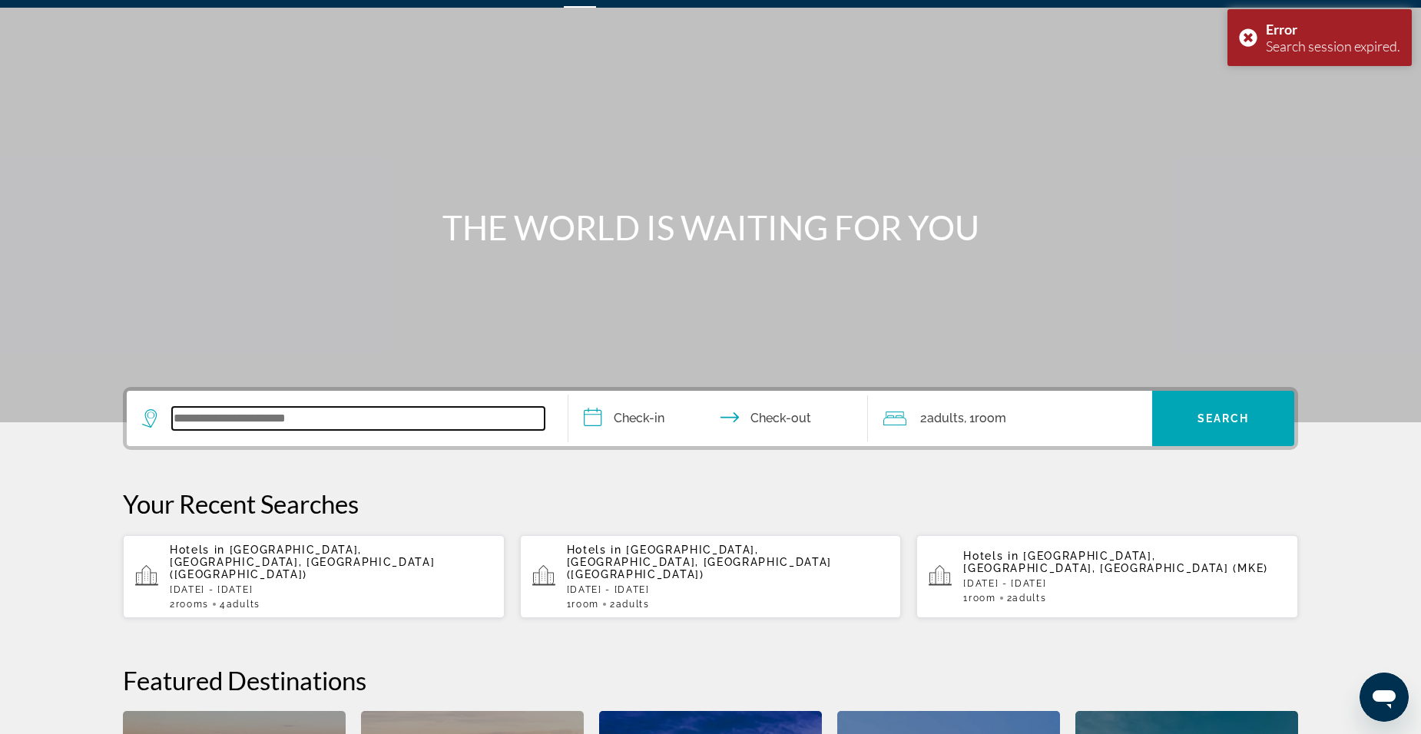
click at [269, 416] on input "Search widget" at bounding box center [358, 418] width 373 height 23
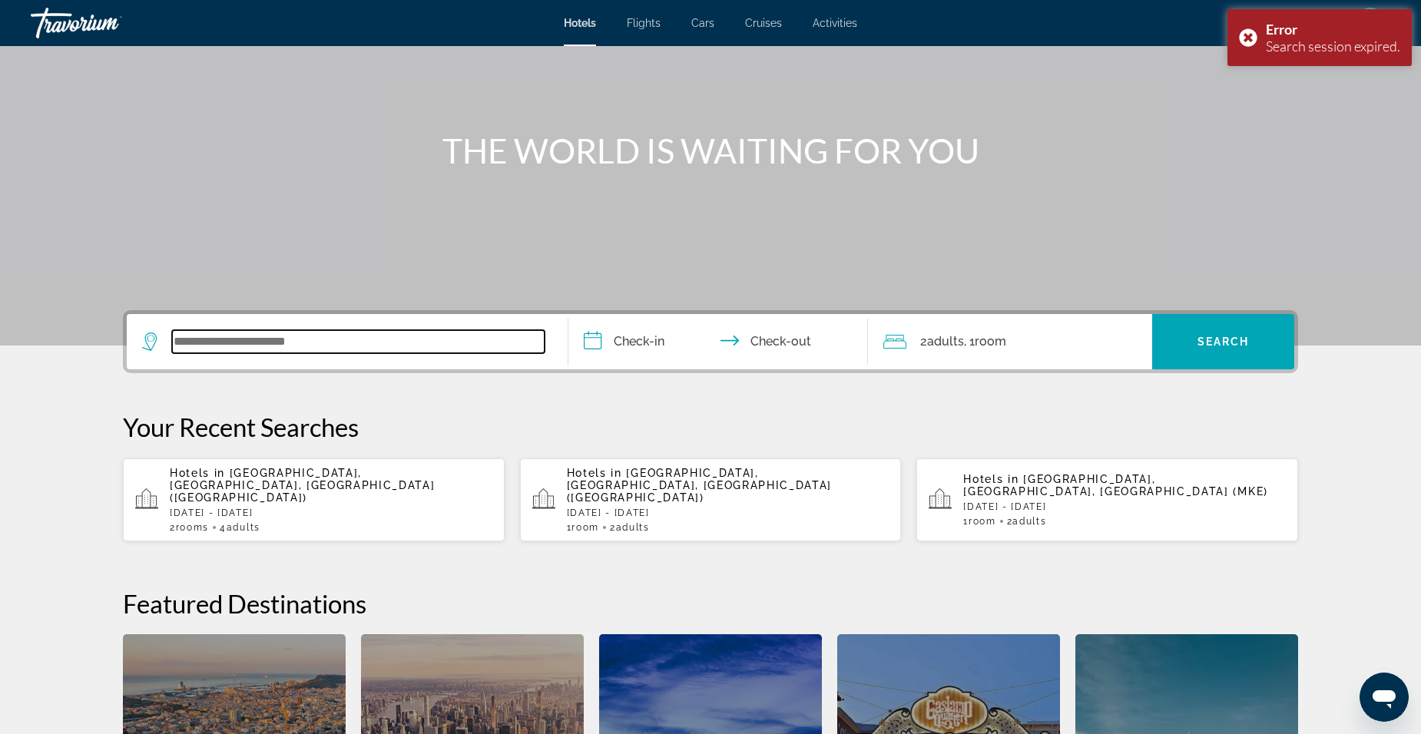
scroll to position [376, 0]
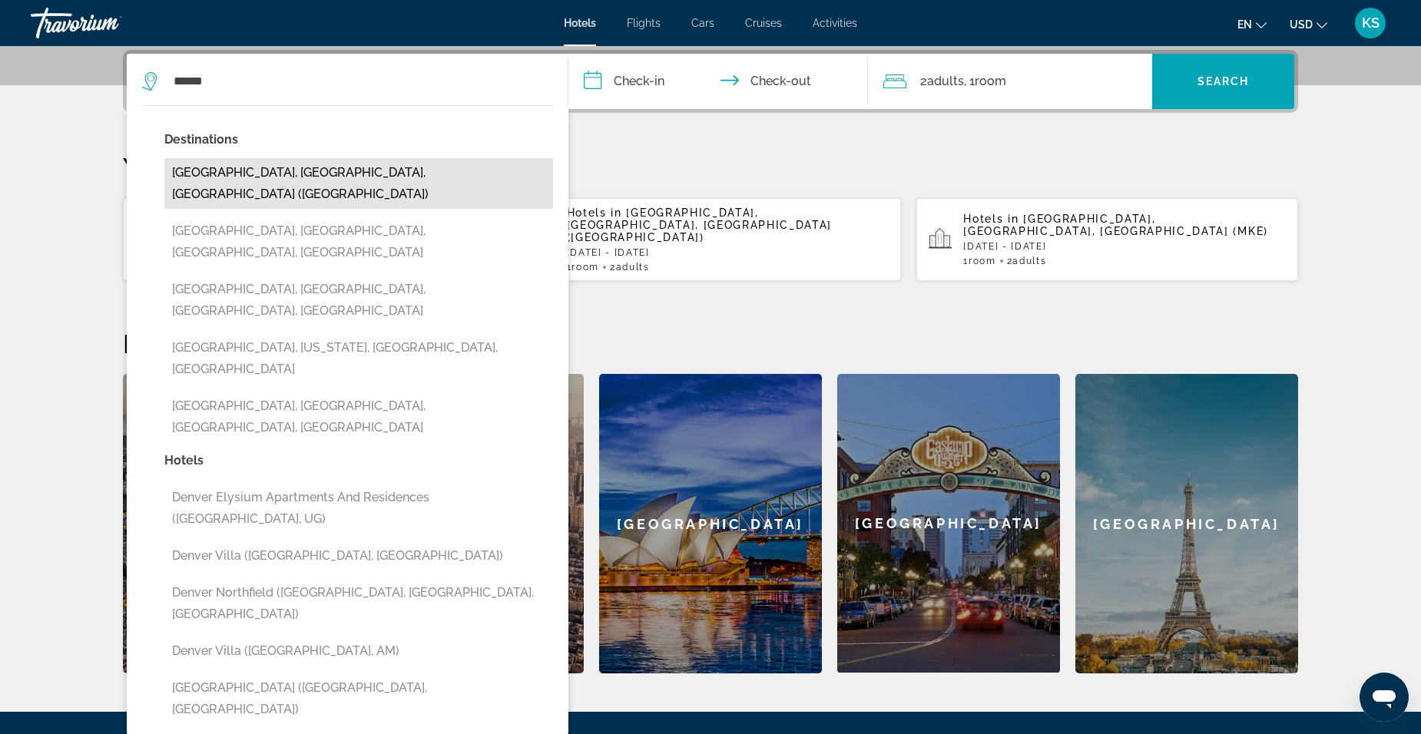
drag, startPoint x: 286, startPoint y: 169, endPoint x: 669, endPoint y: 65, distance: 396.5
click at [286, 168] on button "[GEOGRAPHIC_DATA], [GEOGRAPHIC_DATA], [GEOGRAPHIC_DATA] ([GEOGRAPHIC_DATA])" at bounding box center [358, 183] width 389 height 51
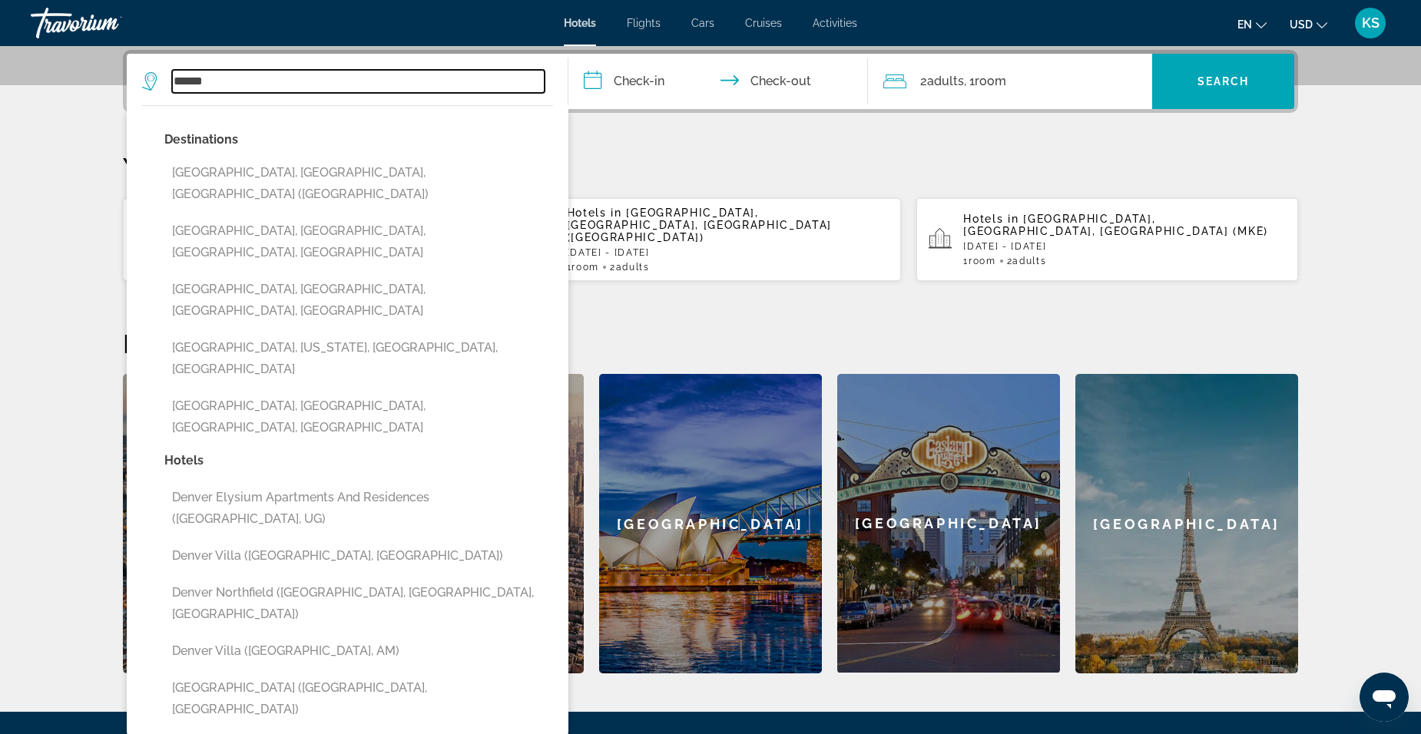
type input "**********"
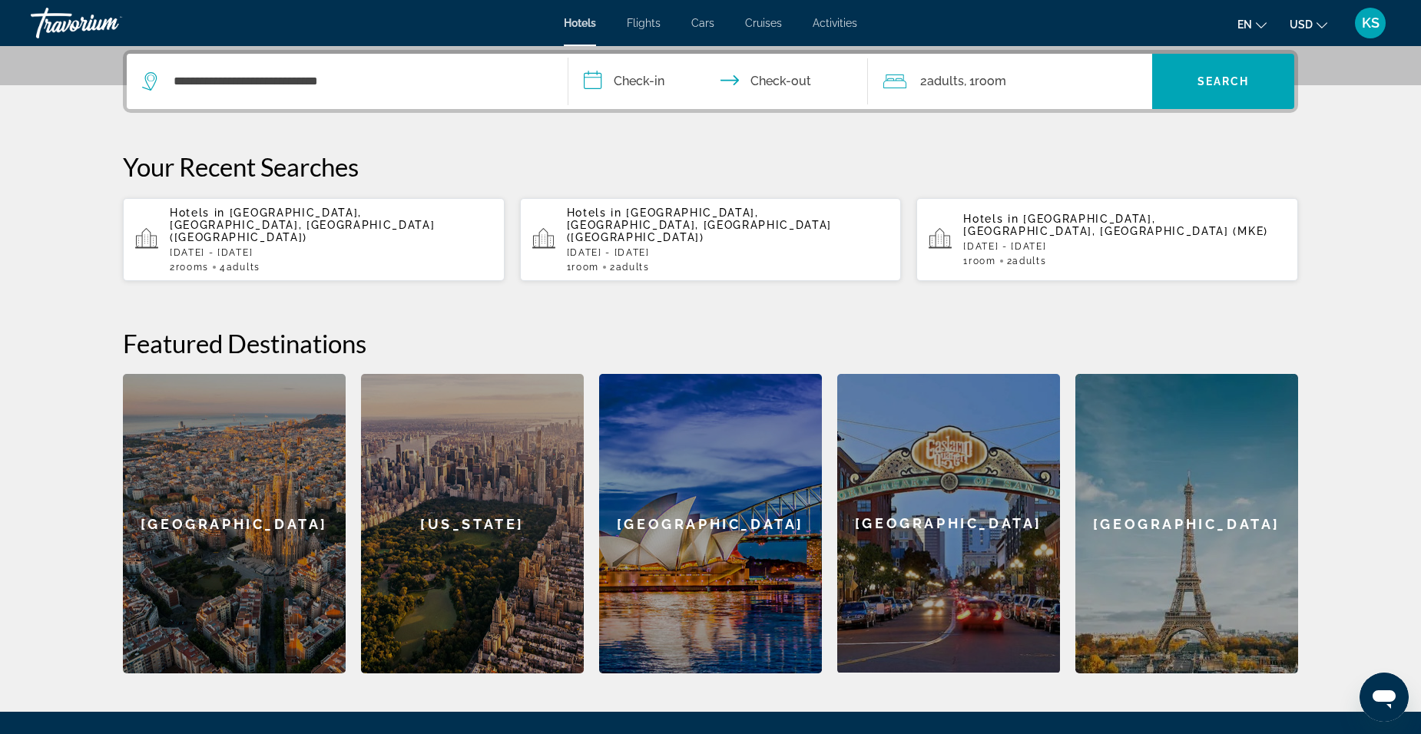
click at [642, 80] on input "**********" at bounding box center [721, 84] width 306 height 60
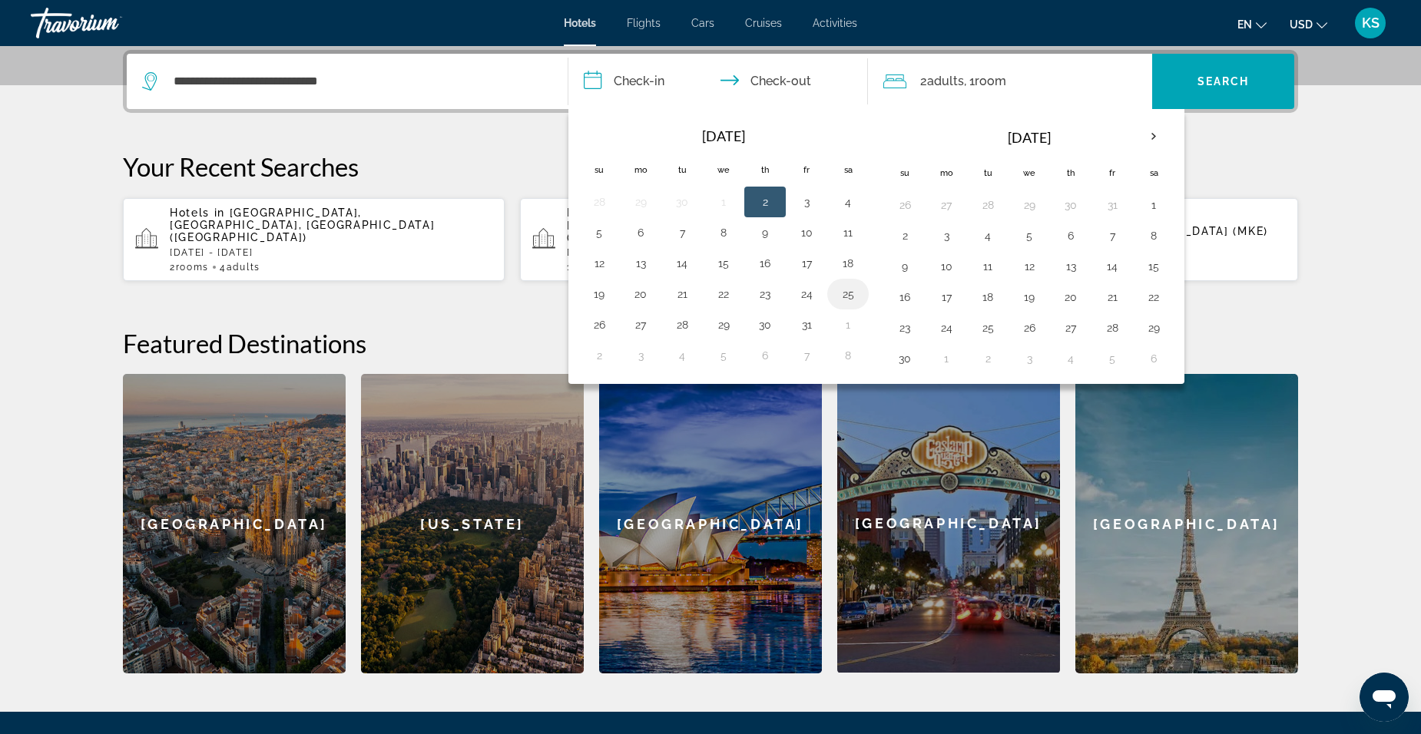
drag, startPoint x: 848, startPoint y: 296, endPoint x: 847, endPoint y: 280, distance: 16.1
click at [848, 294] on button "25" at bounding box center [848, 294] width 25 height 22
click at [639, 325] on button "27" at bounding box center [640, 325] width 25 height 22
type input "**********"
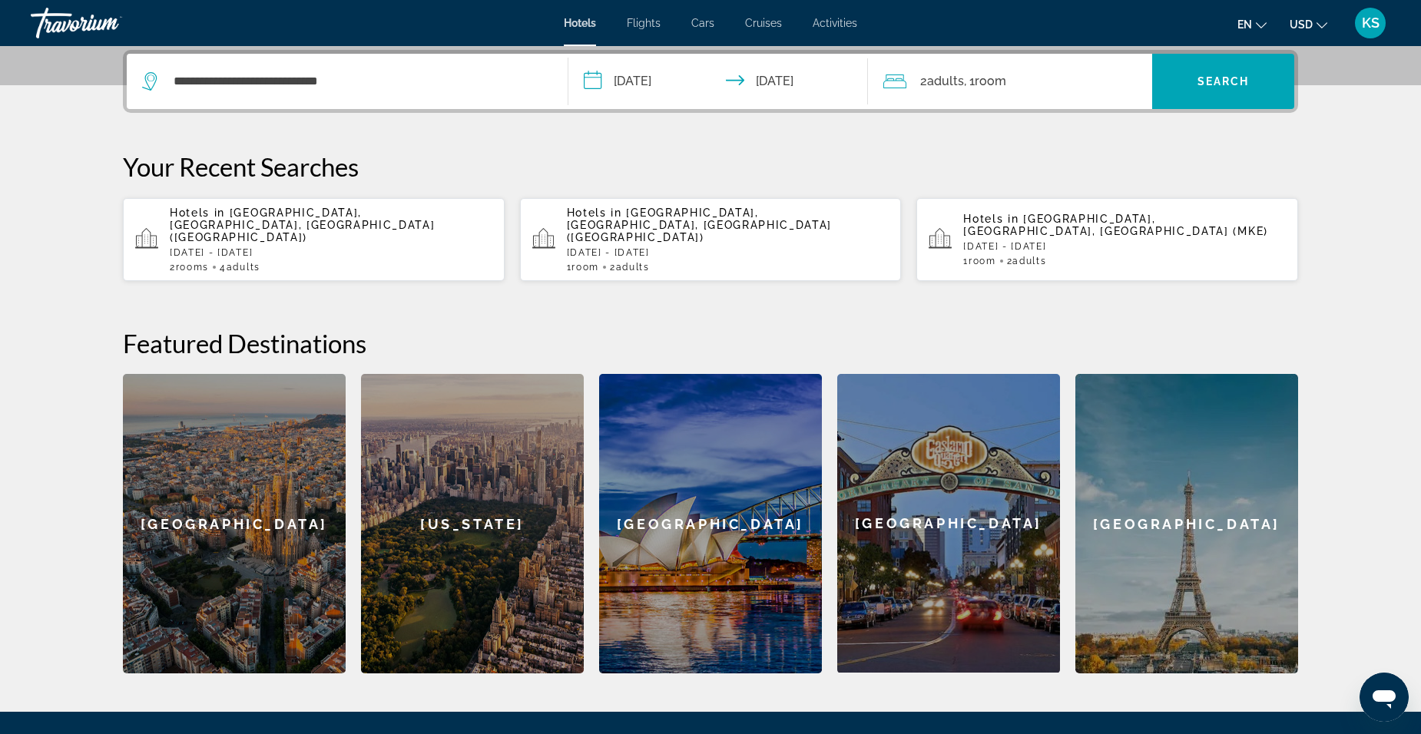
click at [931, 76] on span "Adults" at bounding box center [945, 81] width 37 height 15
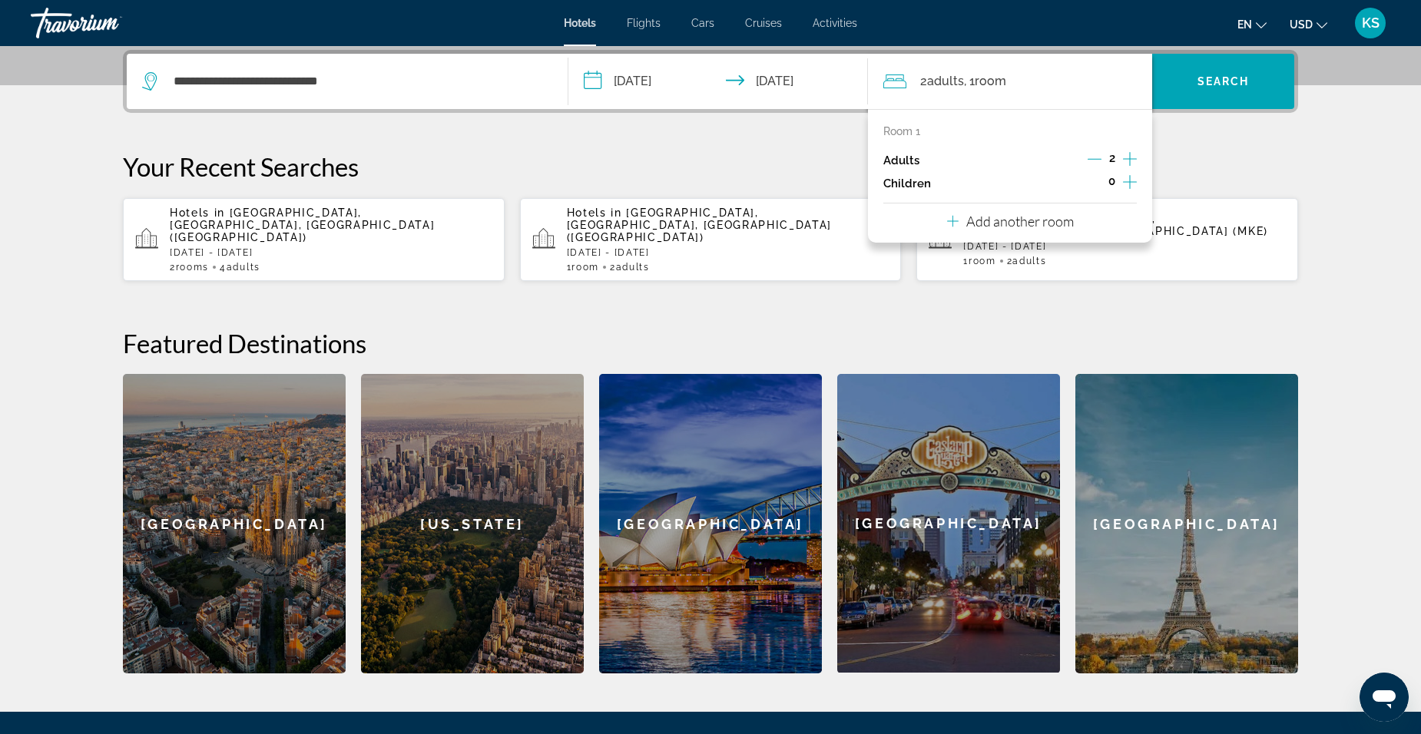
click at [952, 220] on icon "Travelers: 2 adults, 0 children" at bounding box center [953, 222] width 12 height 12
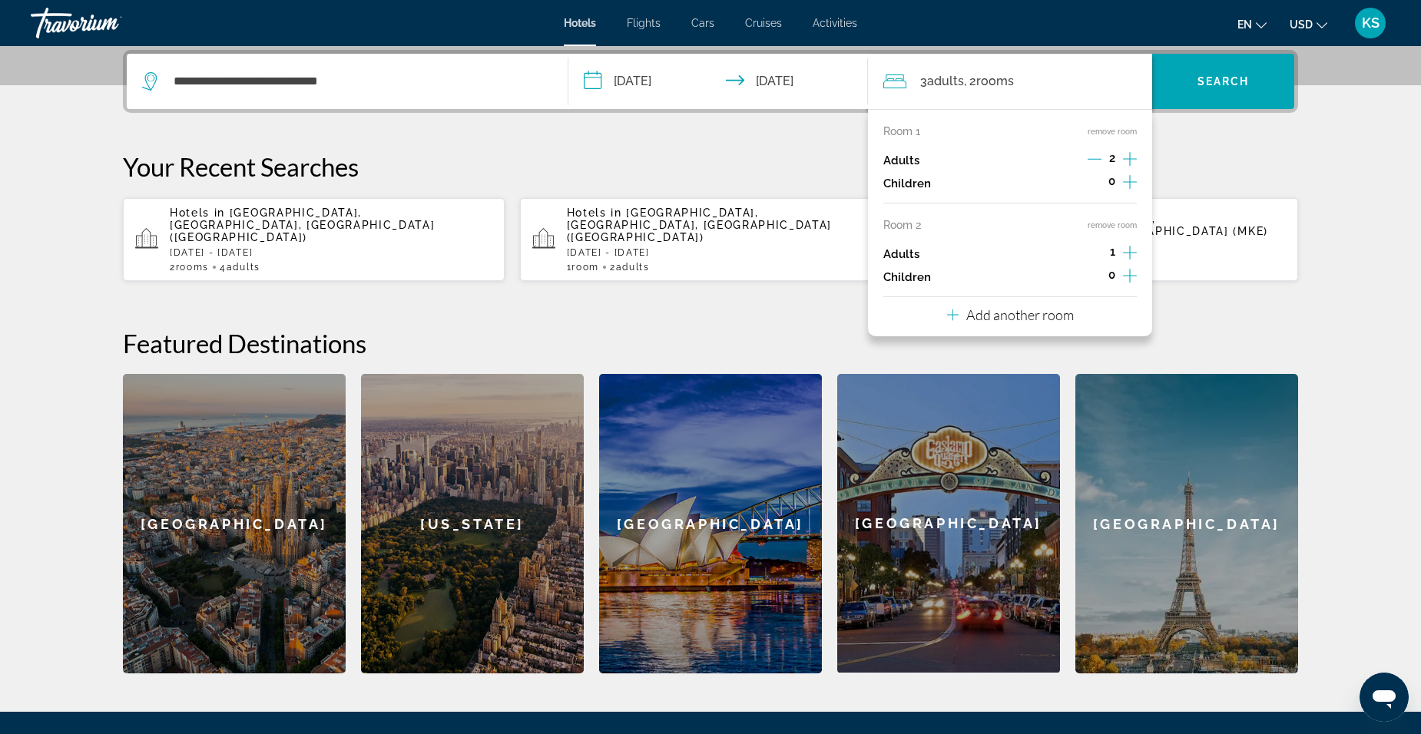
click at [1131, 248] on icon "Increment adults" at bounding box center [1130, 252] width 14 height 18
click at [1225, 71] on span "Search widget" at bounding box center [1223, 81] width 142 height 37
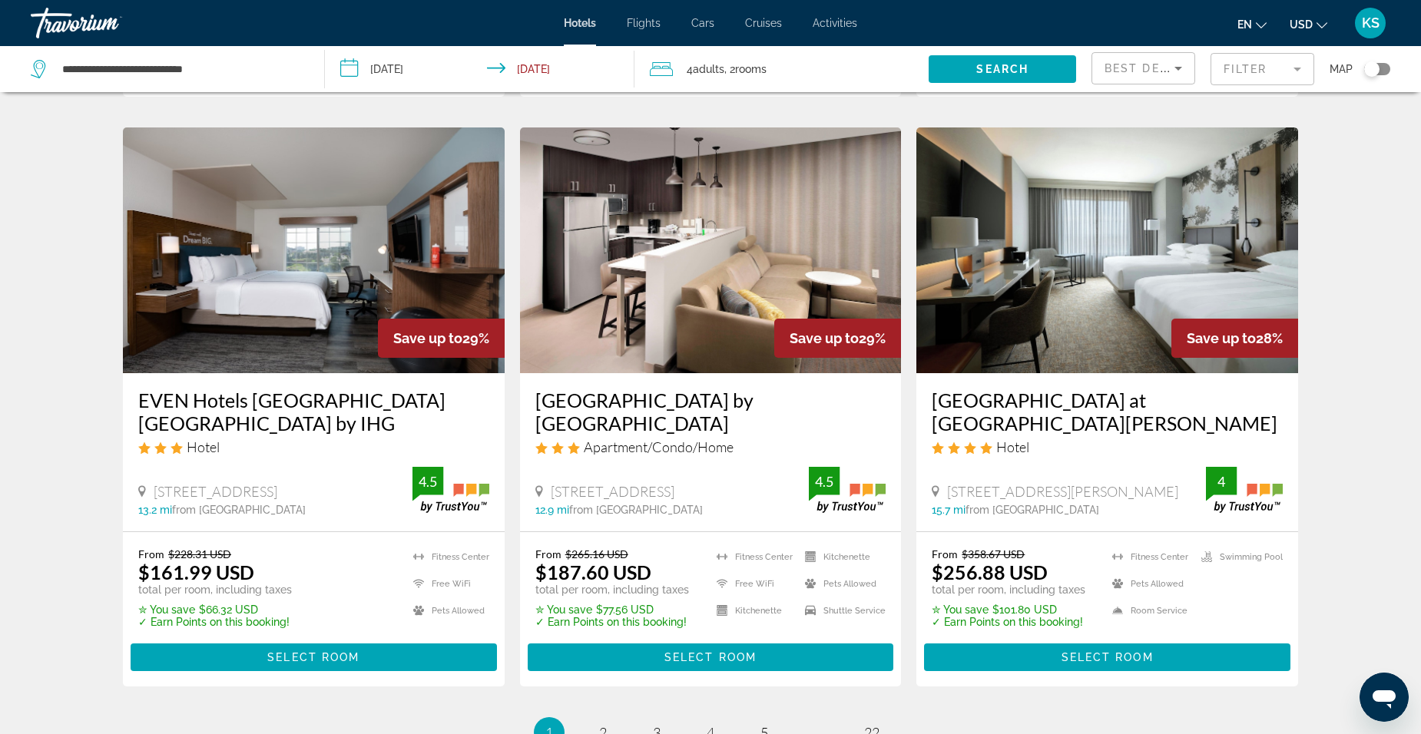
scroll to position [1786, 0]
click at [714, 656] on span "Select Room" at bounding box center [710, 658] width 92 height 12
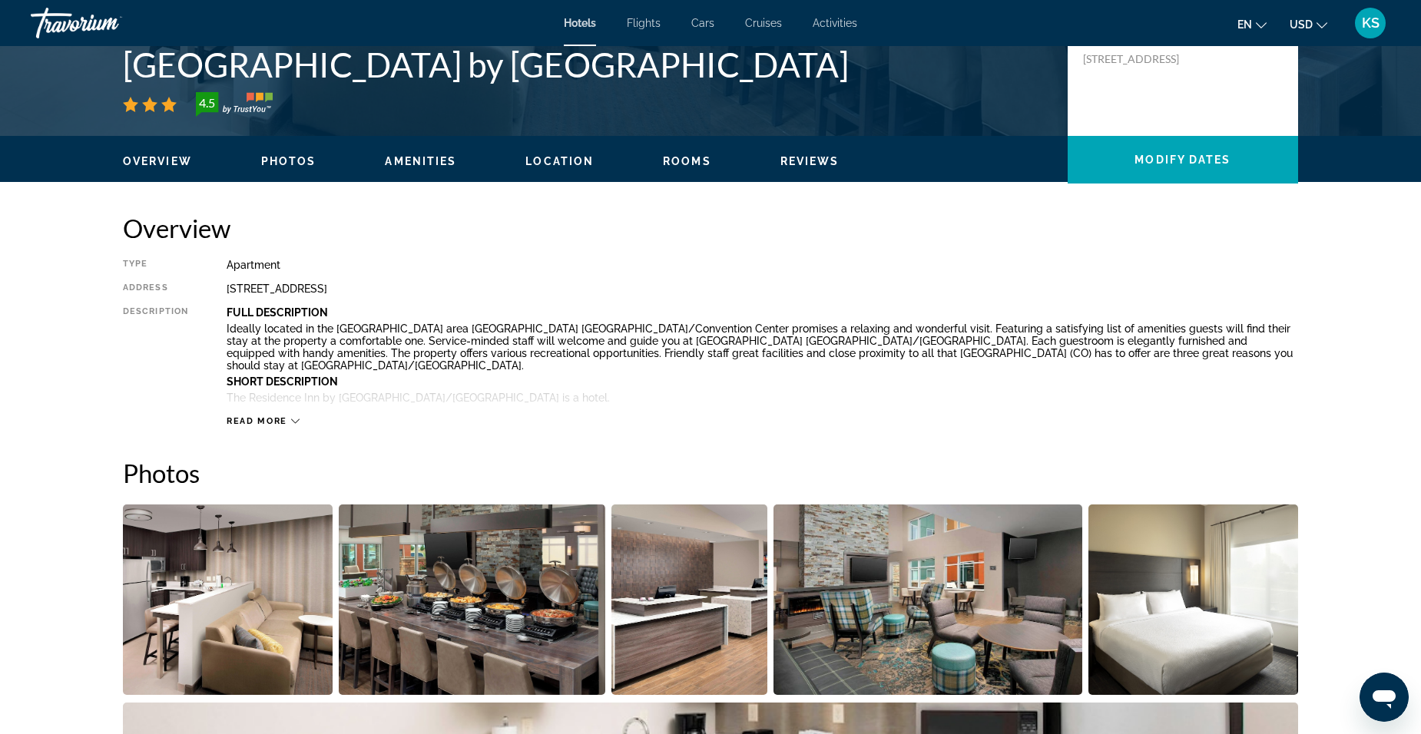
scroll to position [384, 0]
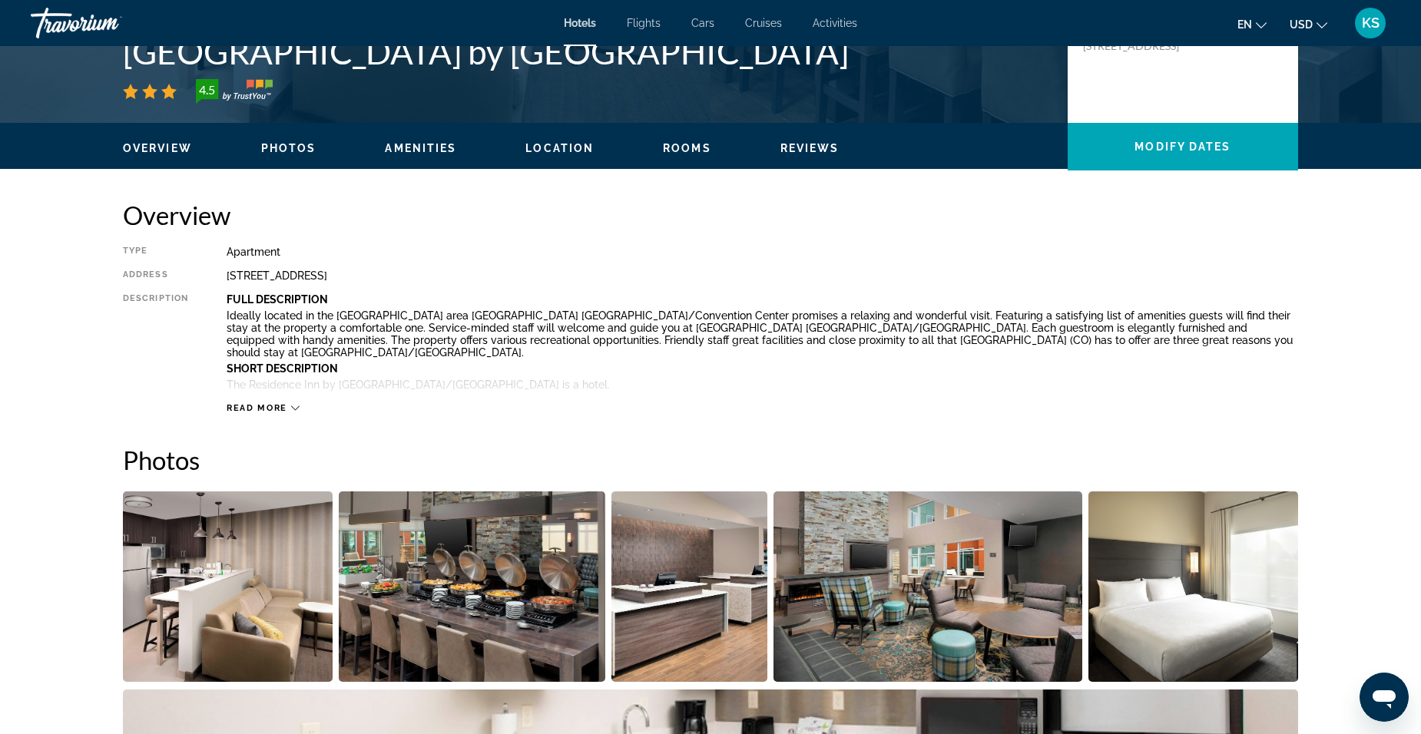
click at [291, 406] on icon "Main content" at bounding box center [295, 408] width 8 height 8
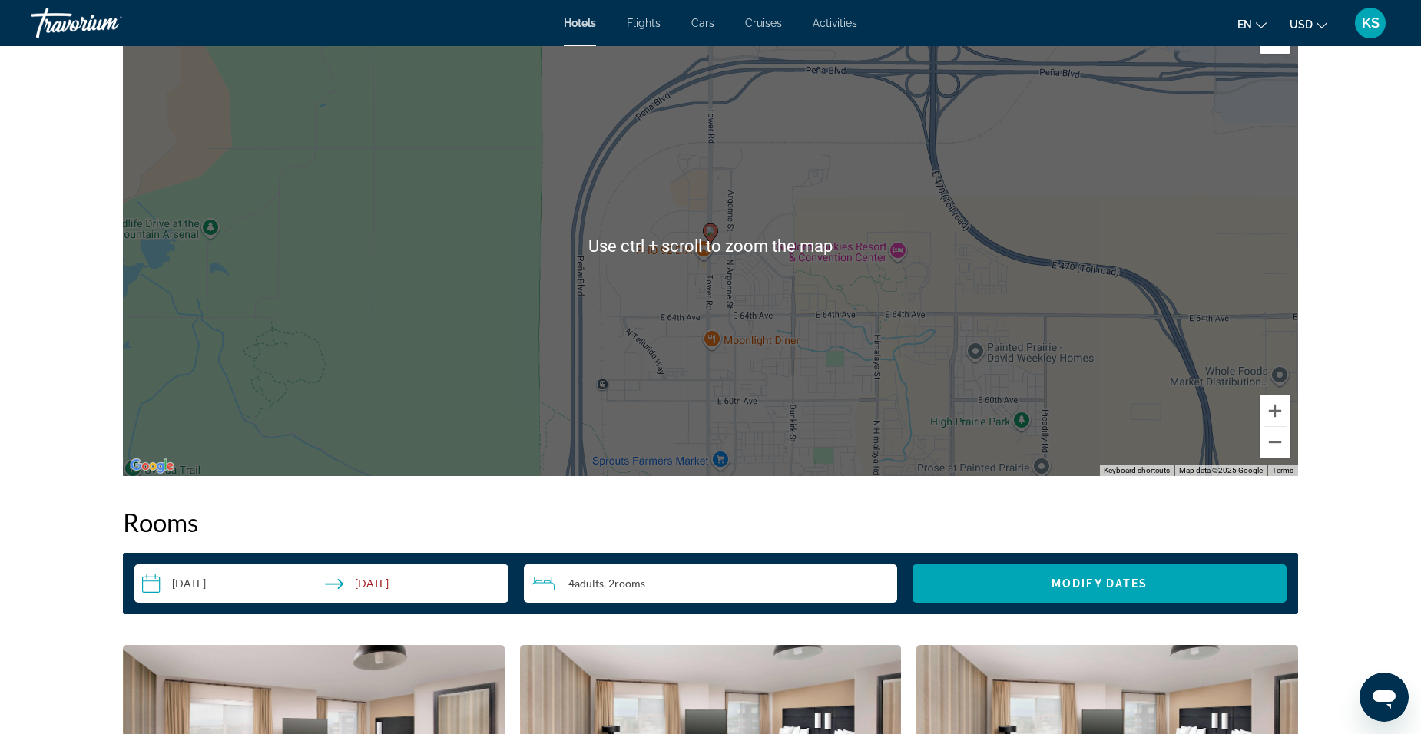
scroll to position [1517, 0]
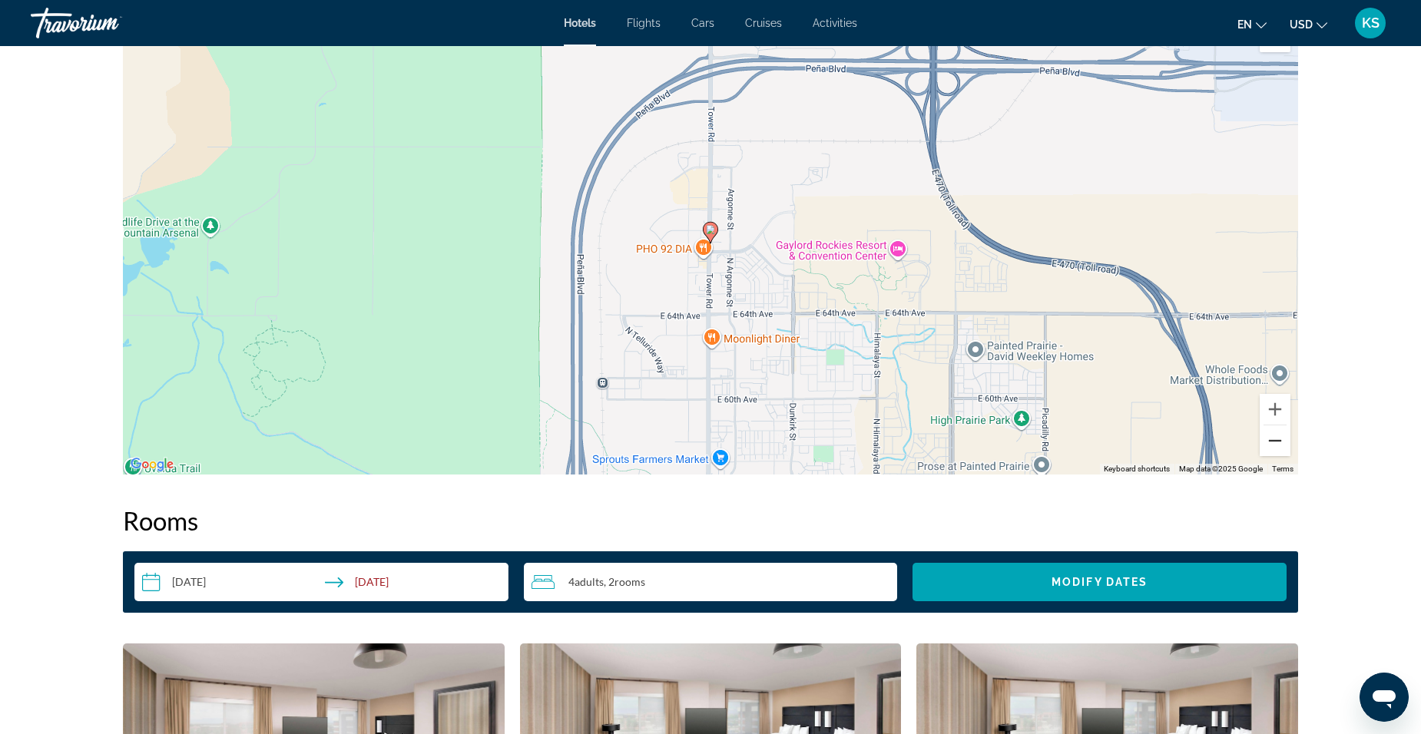
click at [1277, 437] on button "Zoom out" at bounding box center [1275, 441] width 31 height 31
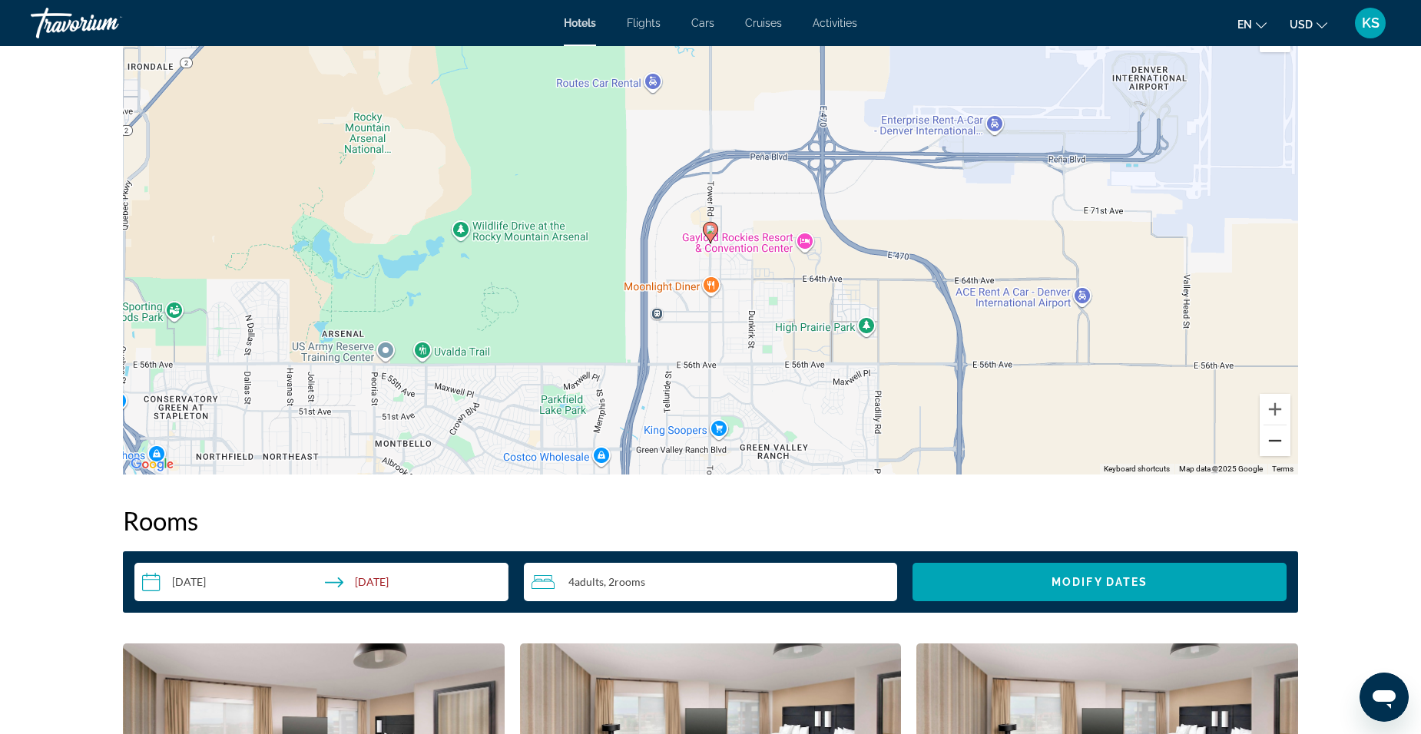
click at [1277, 437] on button "Zoom out" at bounding box center [1275, 441] width 31 height 31
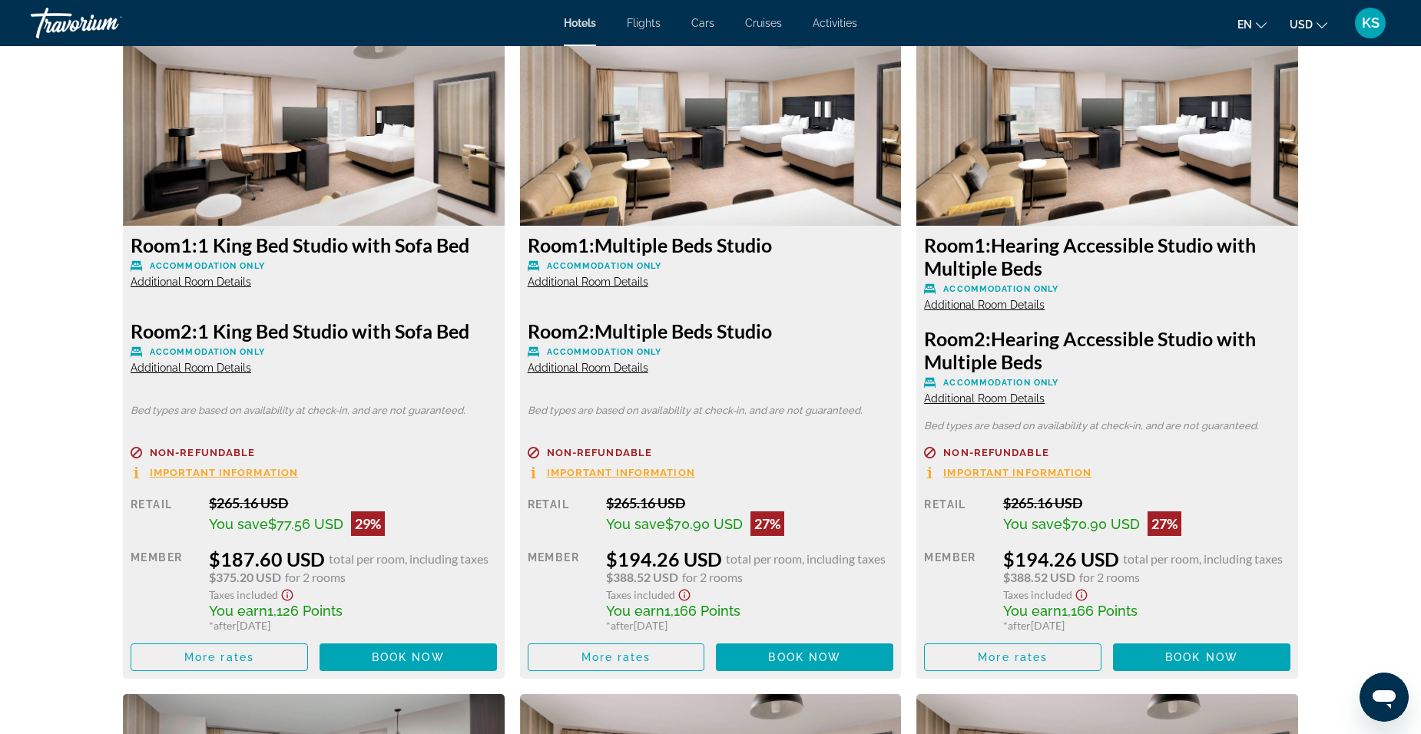
scroll to position [2131, 0]
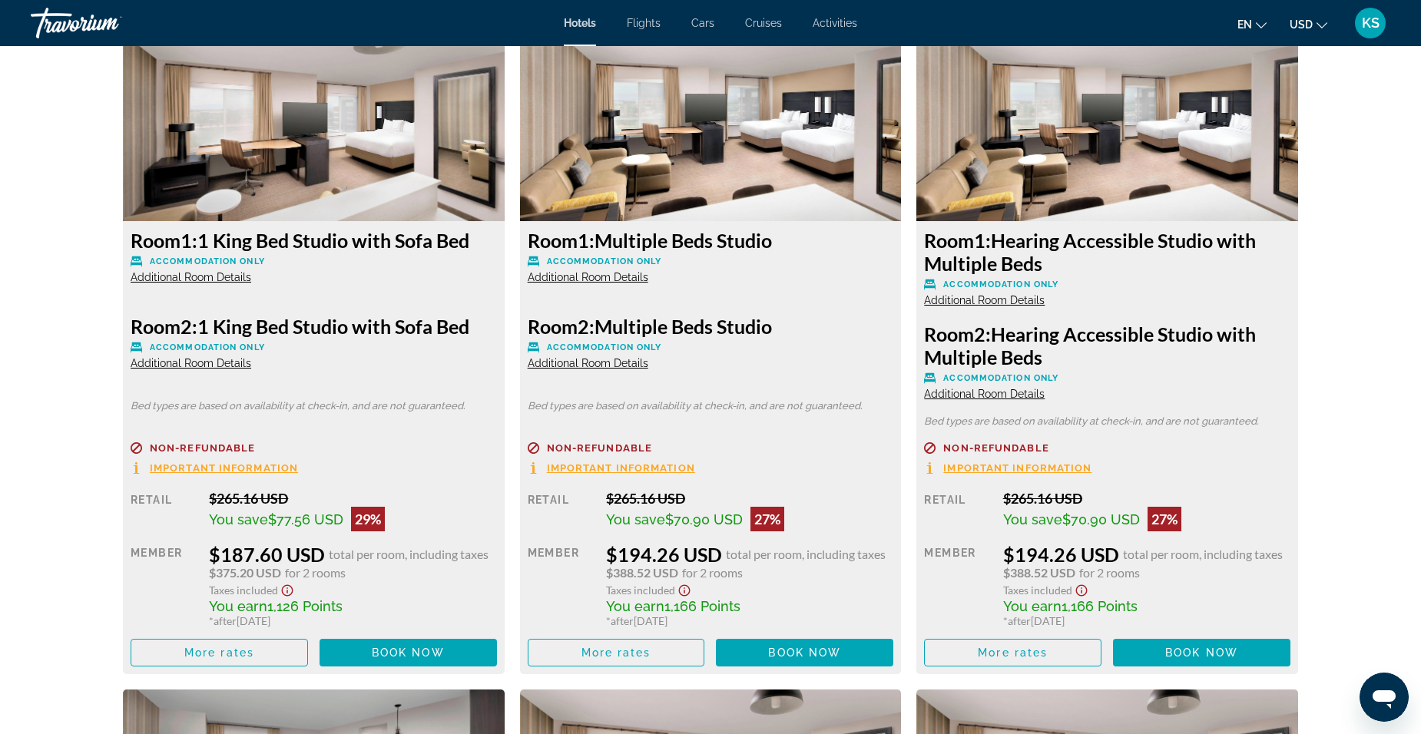
click at [174, 359] on span "Additional Room Details" at bounding box center [191, 363] width 121 height 12
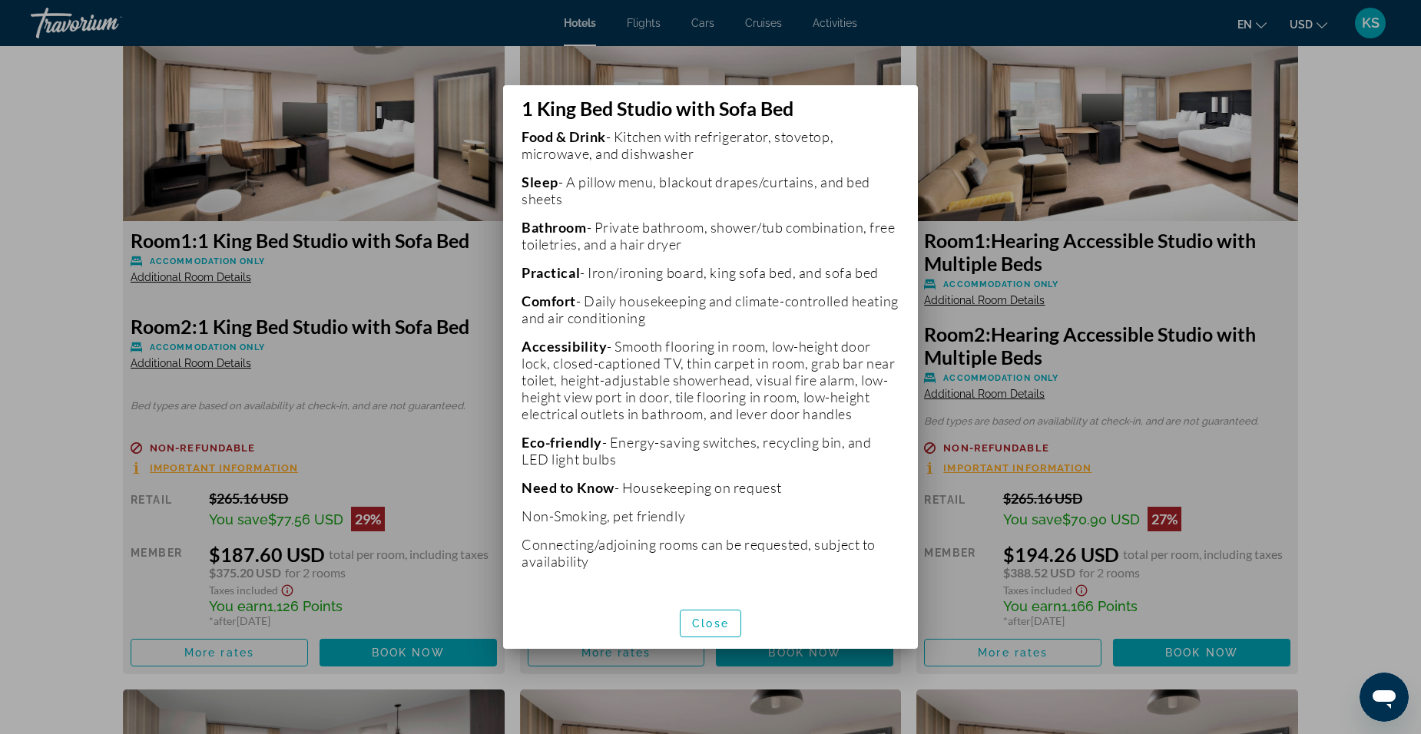
scroll to position [477, 0]
click at [724, 618] on span "Close" at bounding box center [710, 624] width 37 height 12
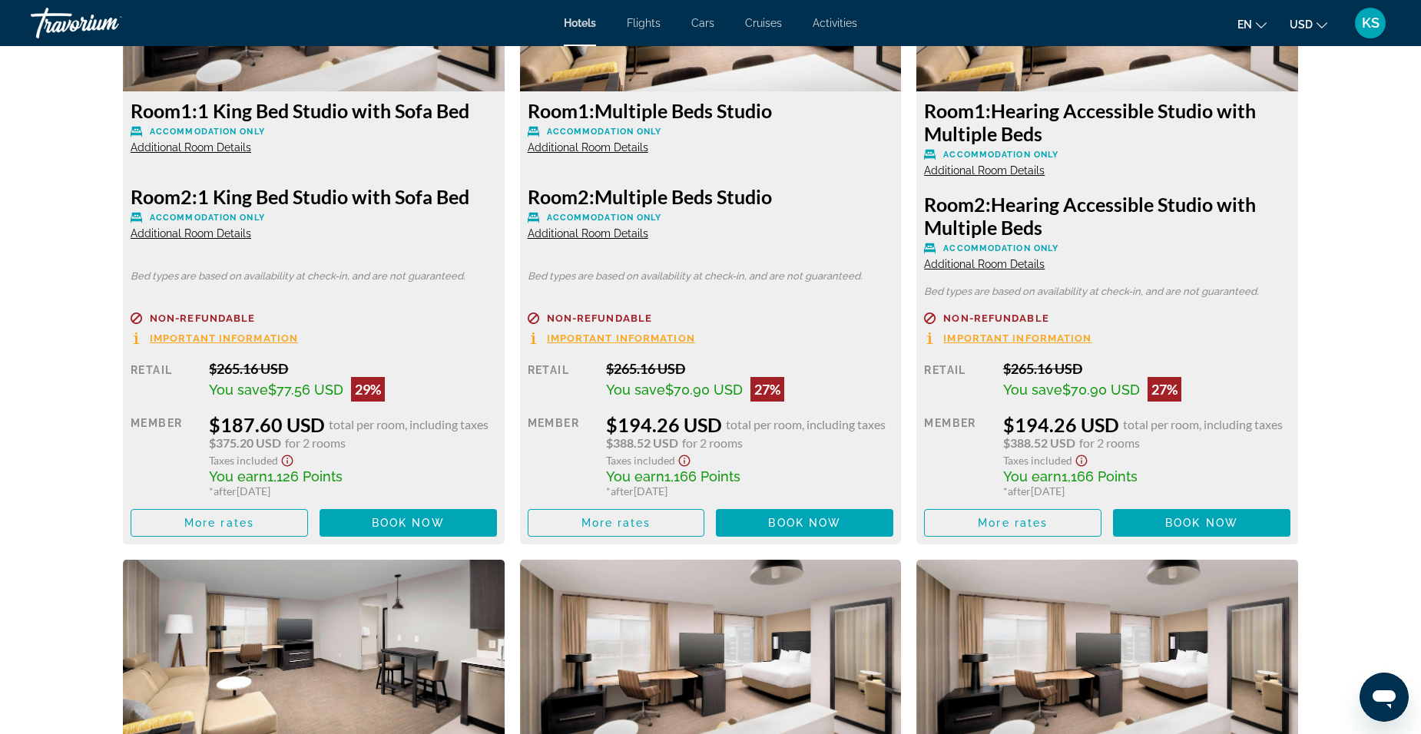
scroll to position [2273, 0]
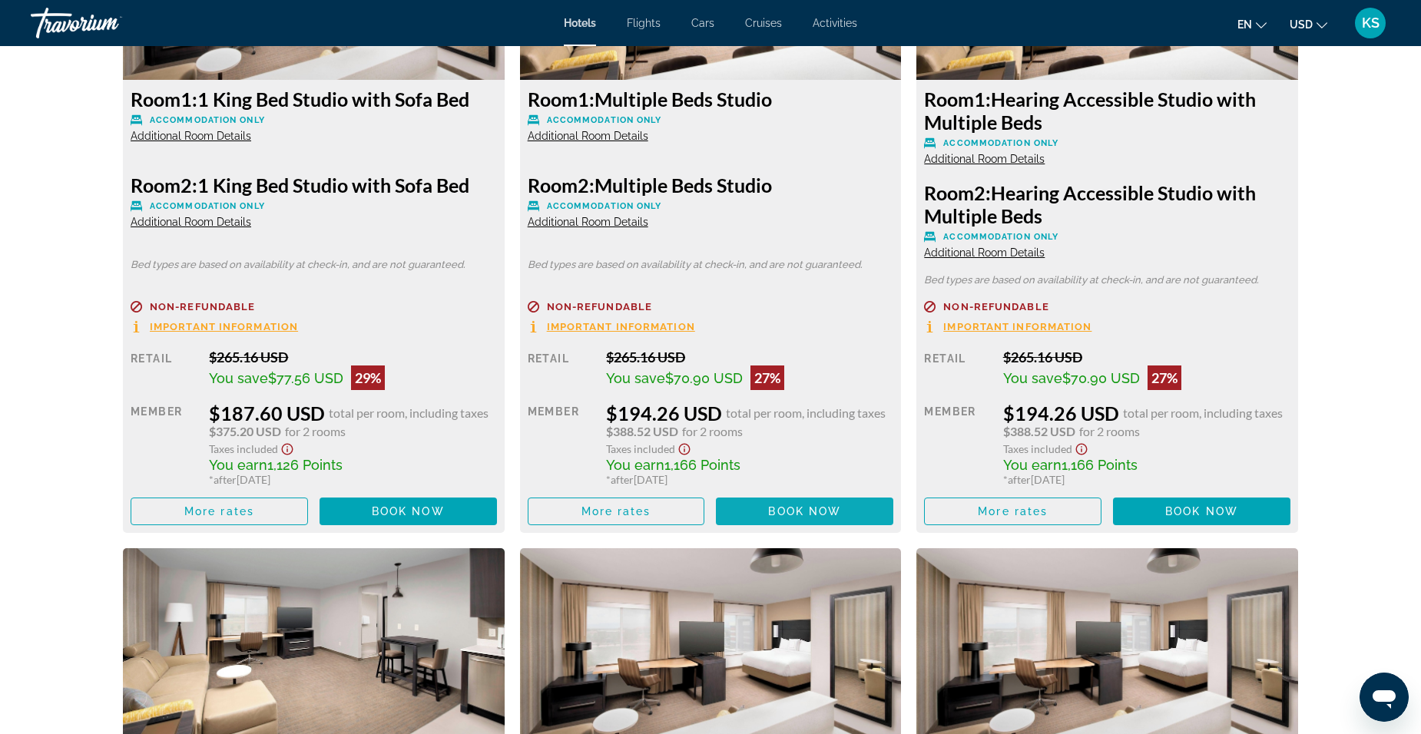
click at [820, 506] on span "Book now" at bounding box center [804, 511] width 73 height 12
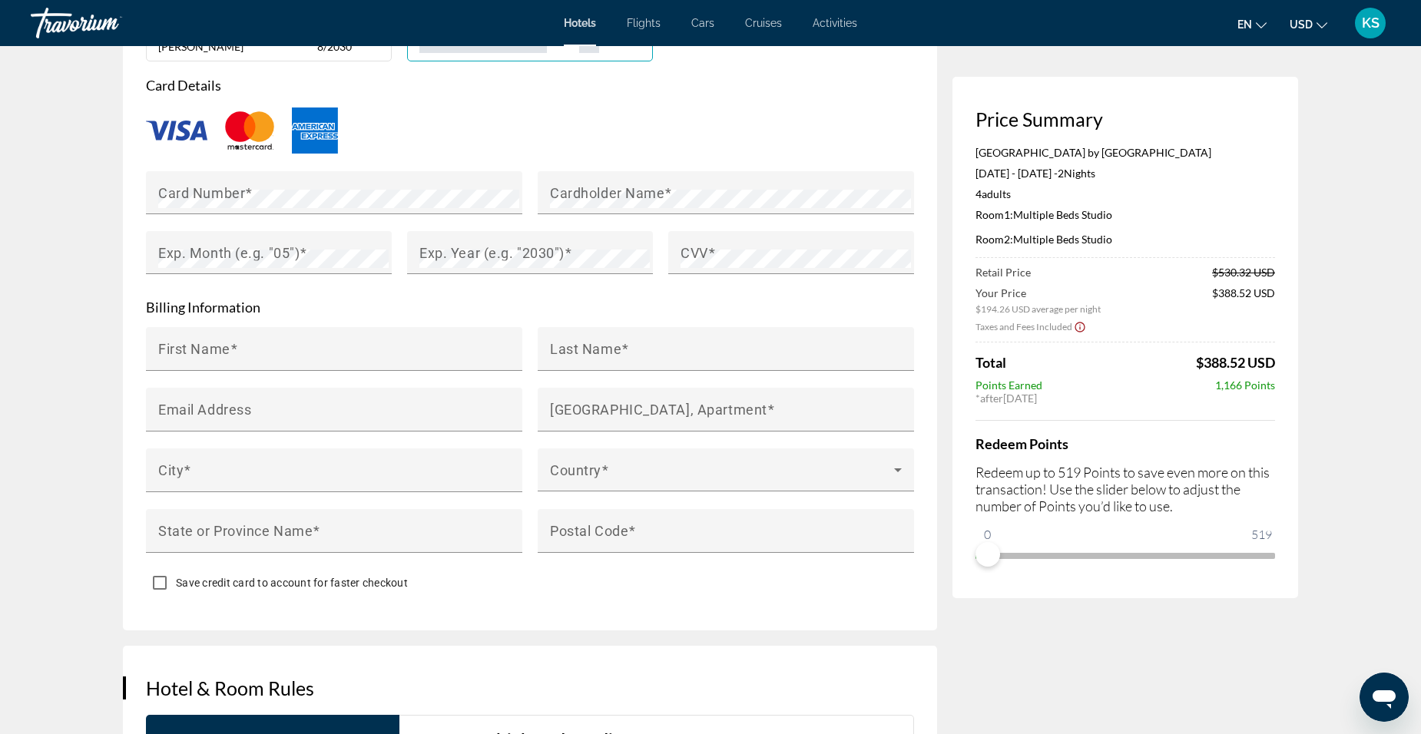
scroll to position [1363, 0]
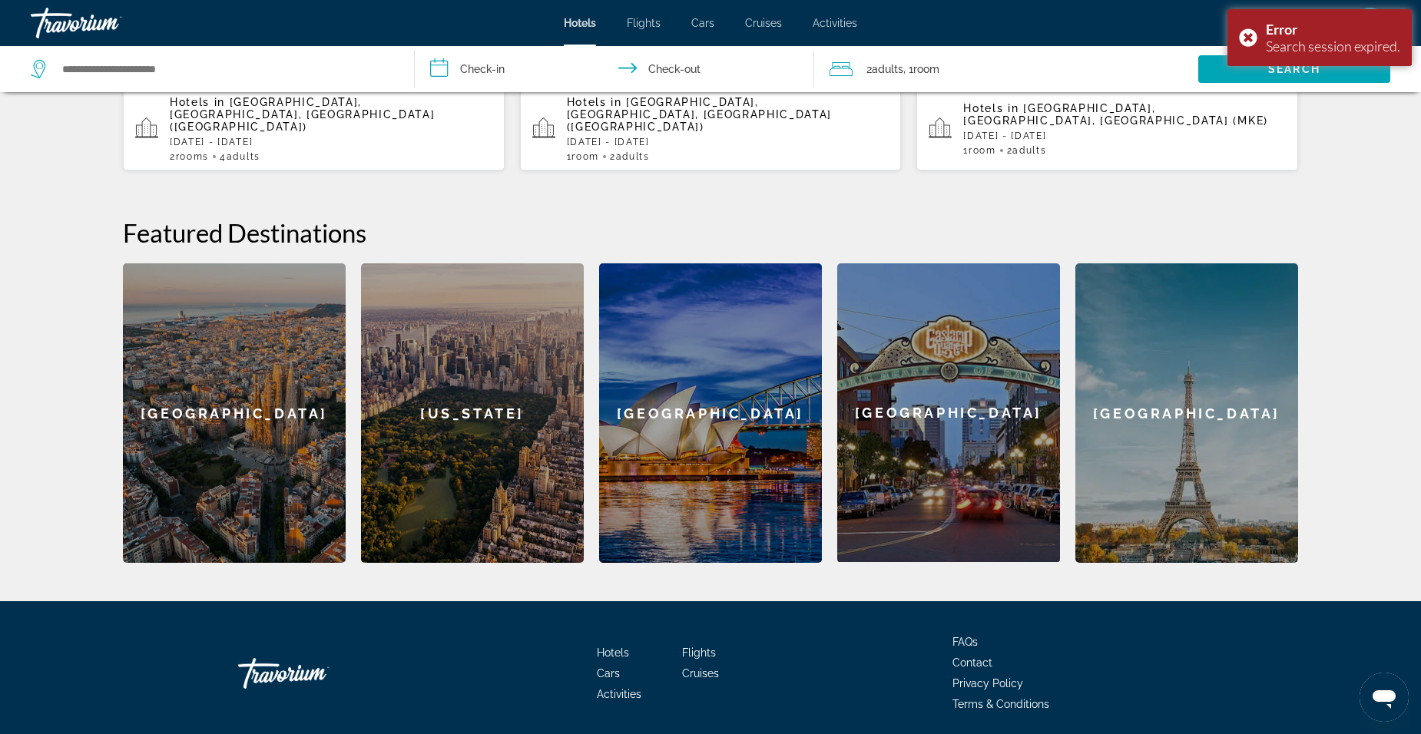
scroll to position [517, 0]
